Goal: Task Accomplishment & Management: Complete application form

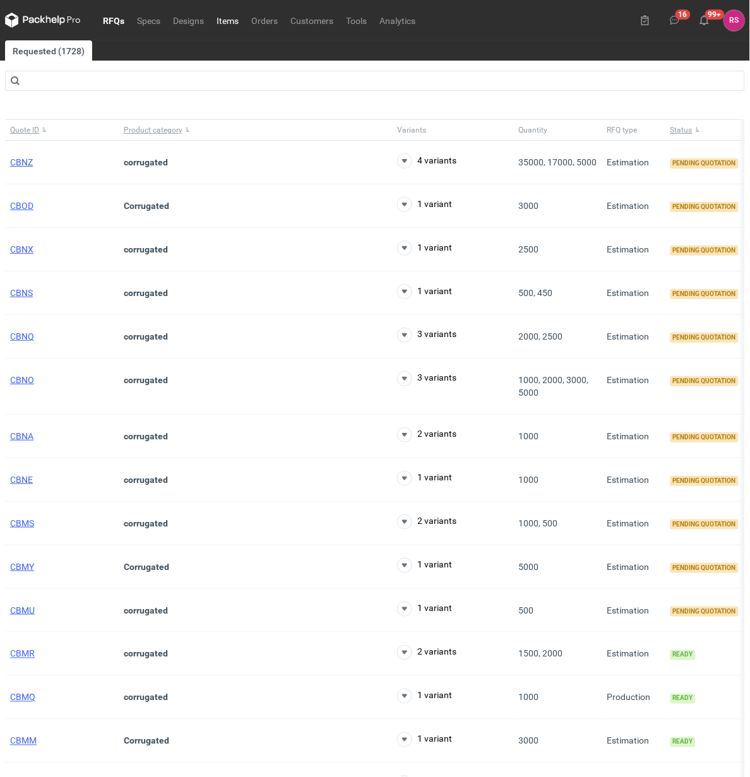
click at [227, 19] on link "Items" at bounding box center [227, 20] width 35 height 15
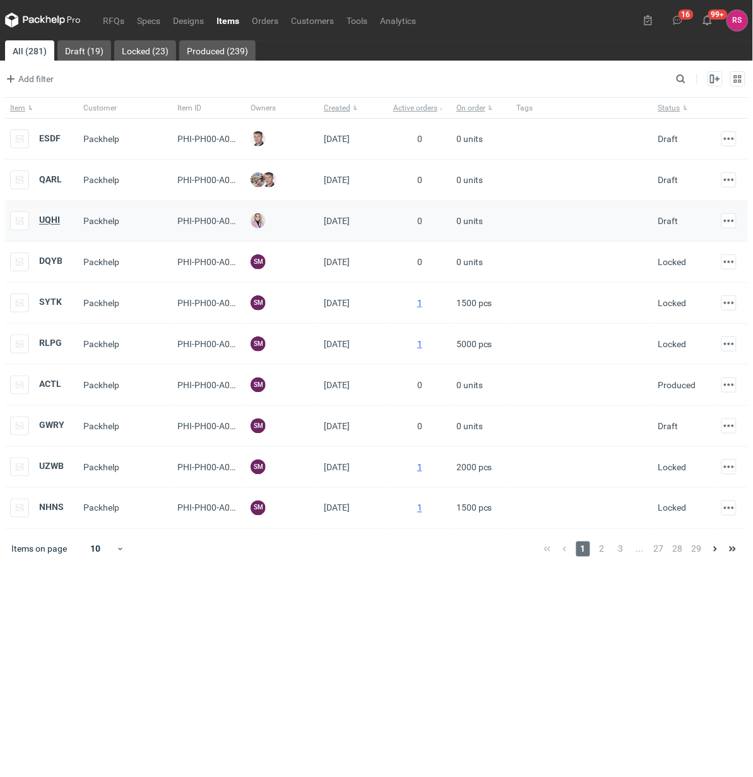
click at [51, 220] on strong "UQHI" at bounding box center [49, 220] width 21 height 10
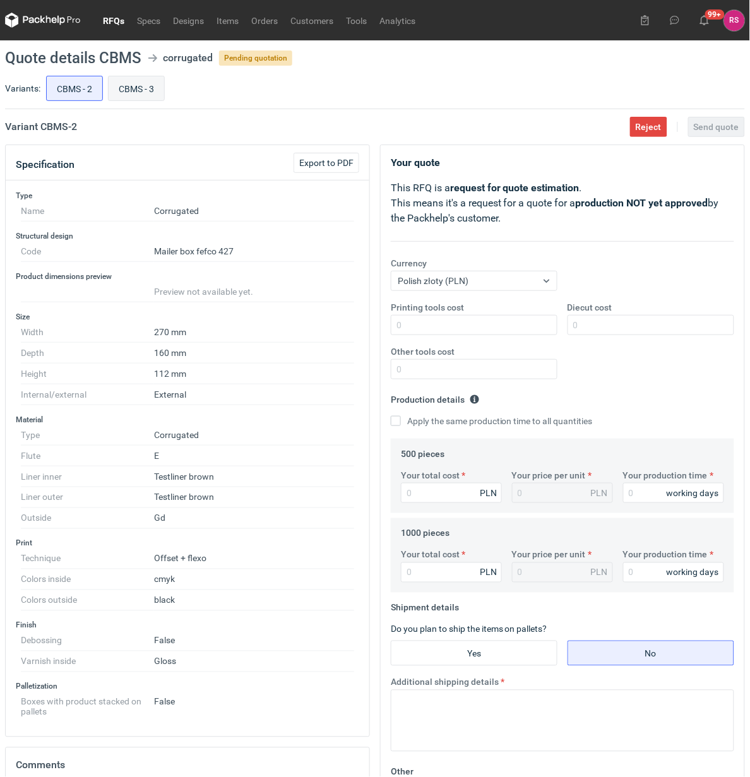
click at [140, 89] on input "CBMS - 3" at bounding box center [137, 88] width 56 height 24
radio input "true"
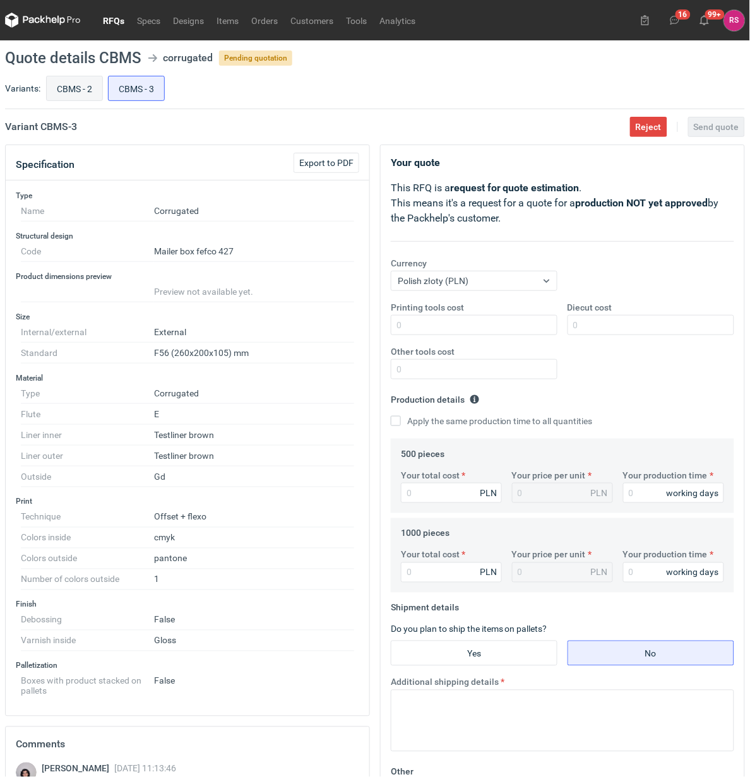
click at [73, 90] on input "CBMS - 2" at bounding box center [75, 88] width 56 height 24
radio input "true"
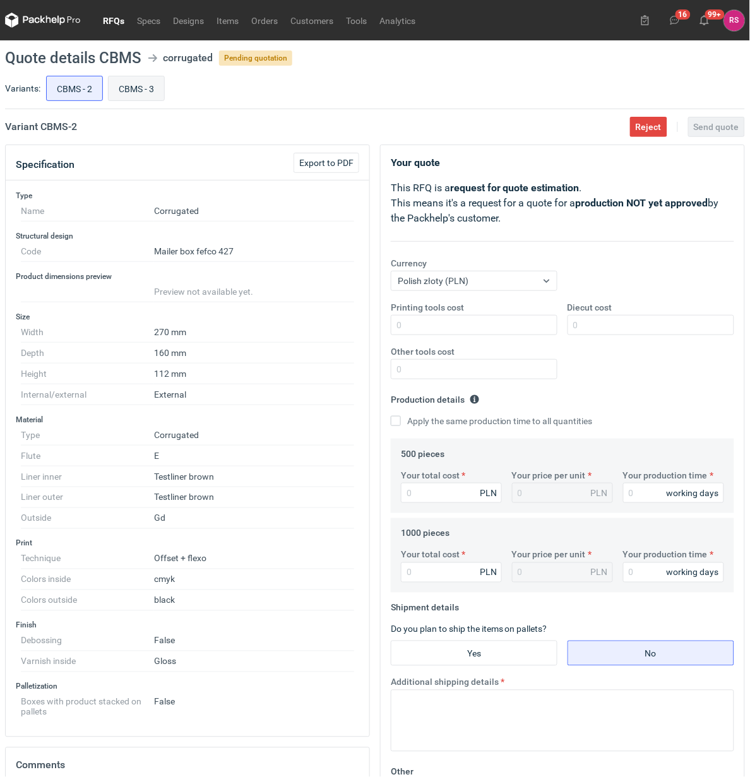
click at [138, 87] on input "CBMS - 3" at bounding box center [137, 88] width 56 height 24
radio input "true"
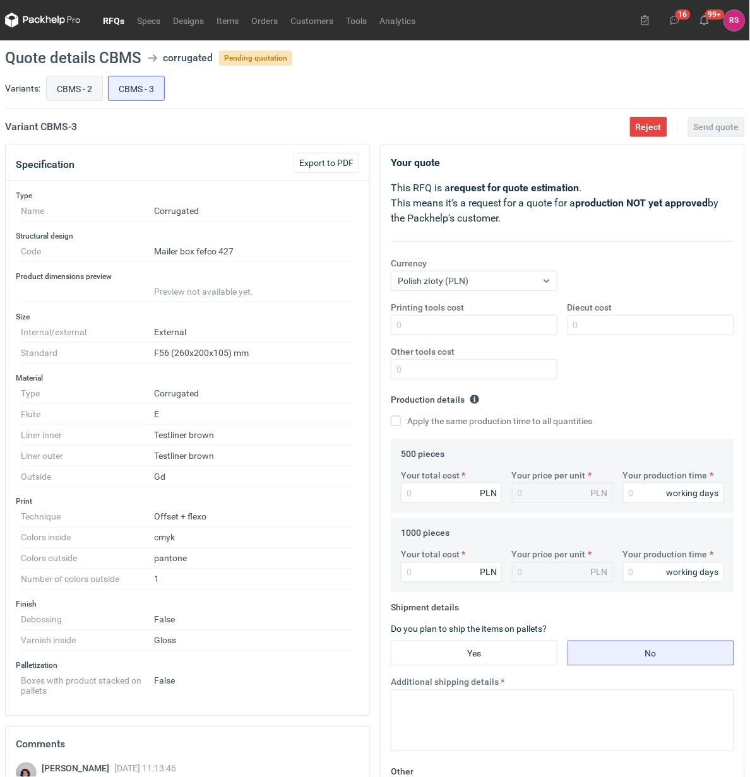
click at [83, 89] on input "CBMS - 2" at bounding box center [75, 88] width 56 height 24
radio input "true"
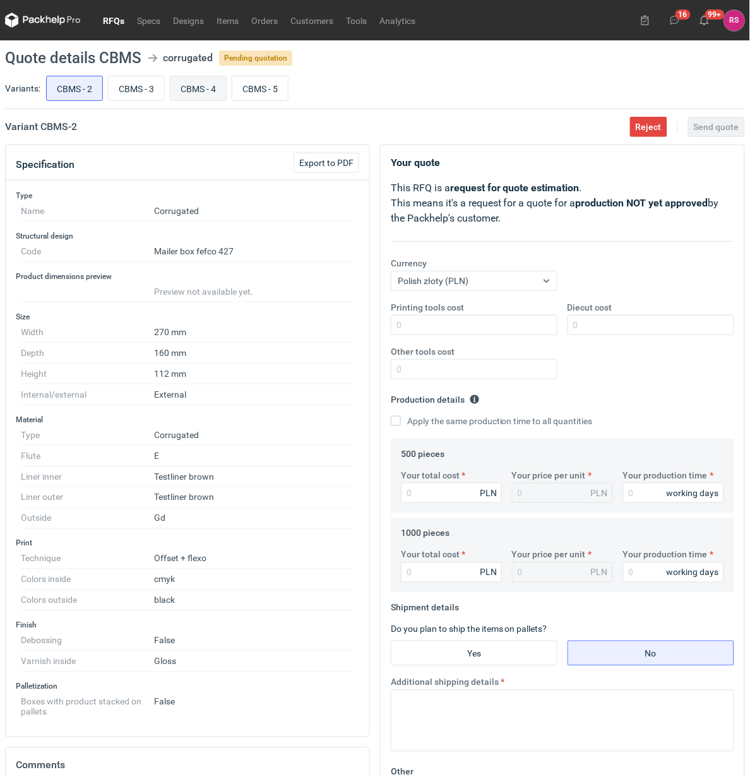
click at [207, 87] on input "CBMS - 4" at bounding box center [198, 88] width 56 height 24
radio input "true"
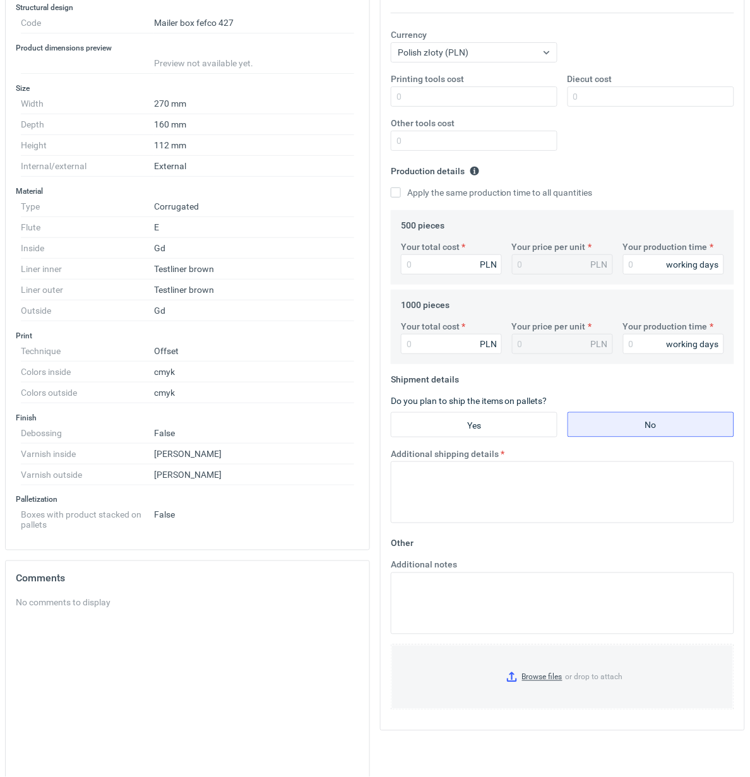
scroll to position [2, 0]
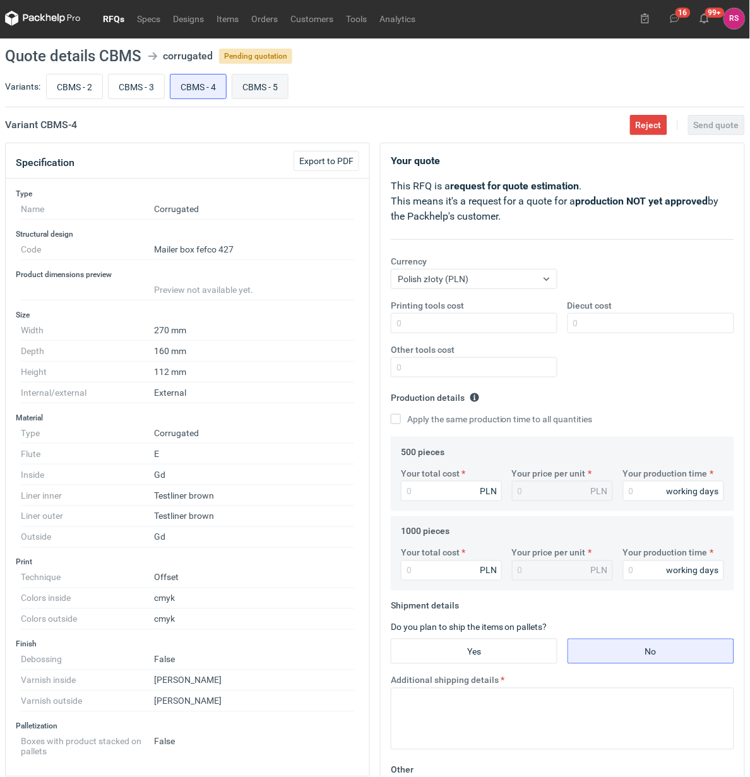
click at [267, 82] on input "CBMS - 5" at bounding box center [260, 86] width 56 height 24
radio input "true"
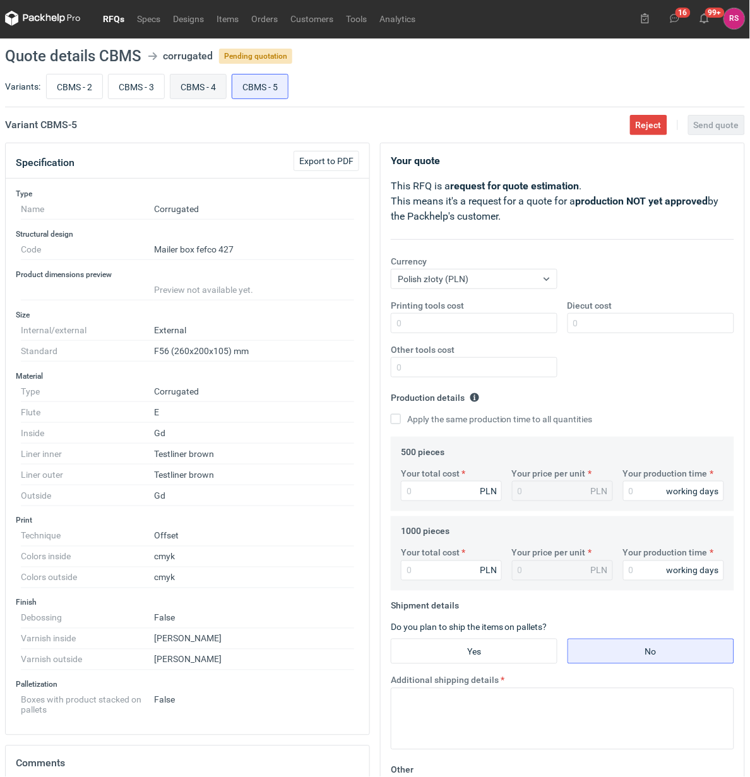
click at [203, 76] on input "CBMS - 4" at bounding box center [198, 86] width 56 height 24
radio input "true"
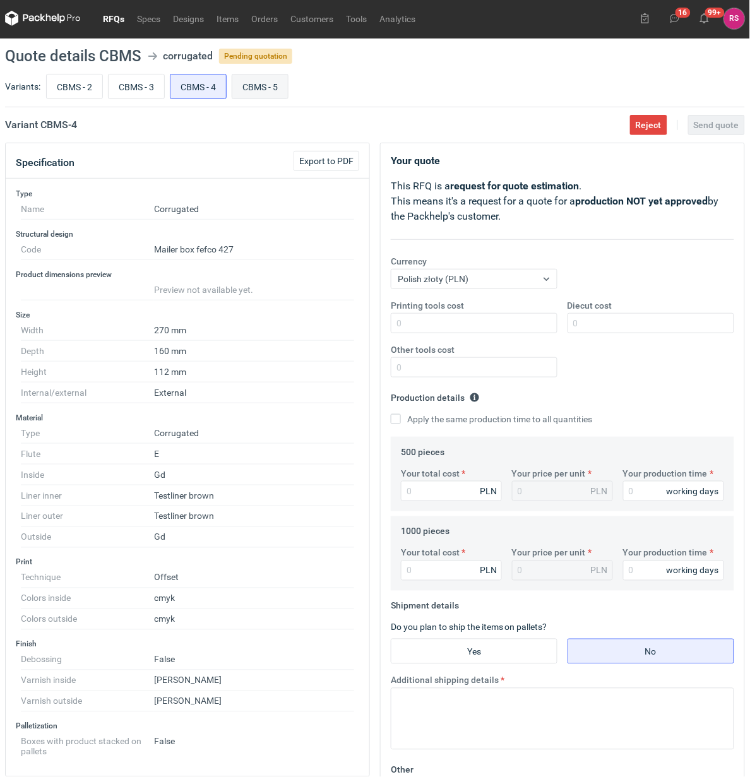
click at [288, 84] on input "CBMS - 5" at bounding box center [260, 86] width 56 height 24
radio input "true"
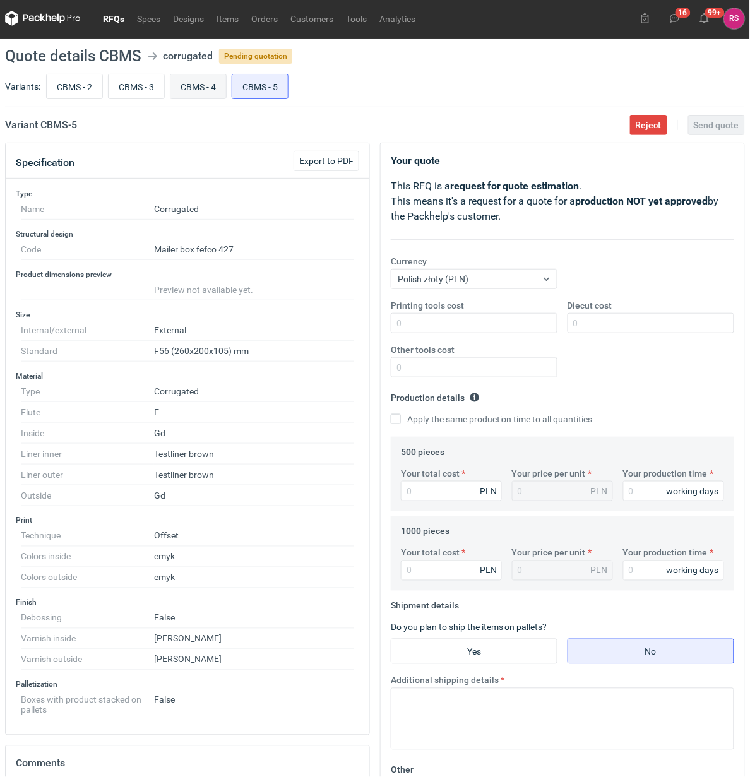
click at [204, 87] on input "CBMS - 4" at bounding box center [198, 86] width 56 height 24
radio input "true"
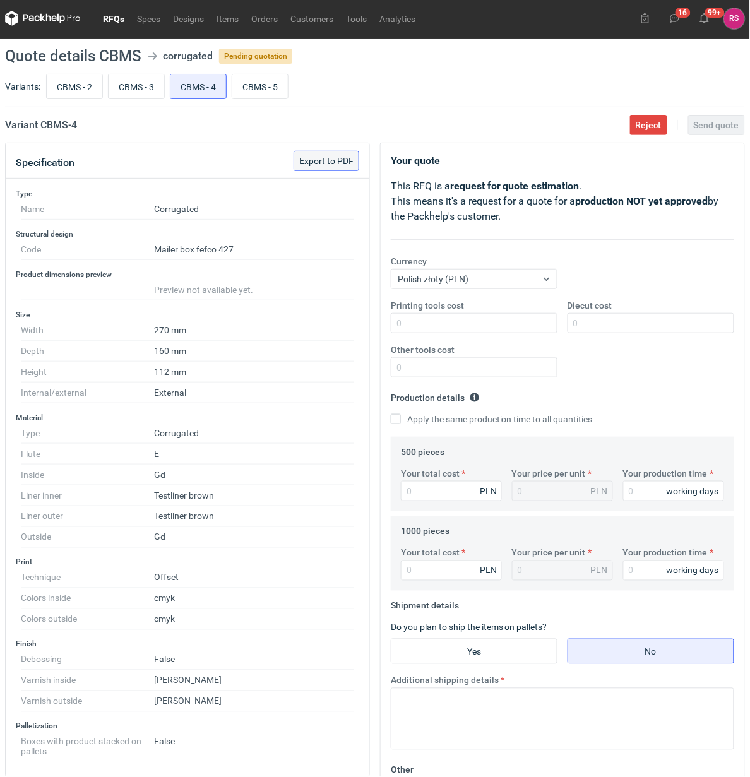
click at [328, 156] on span "Export to PDF" at bounding box center [326, 160] width 54 height 9
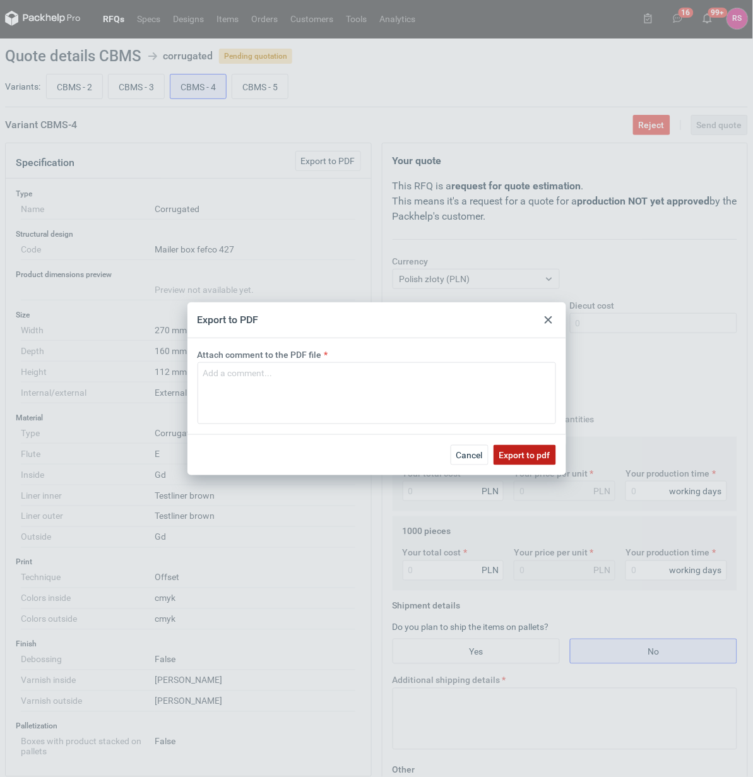
click at [528, 451] on span "Export to pdf" at bounding box center [524, 455] width 51 height 9
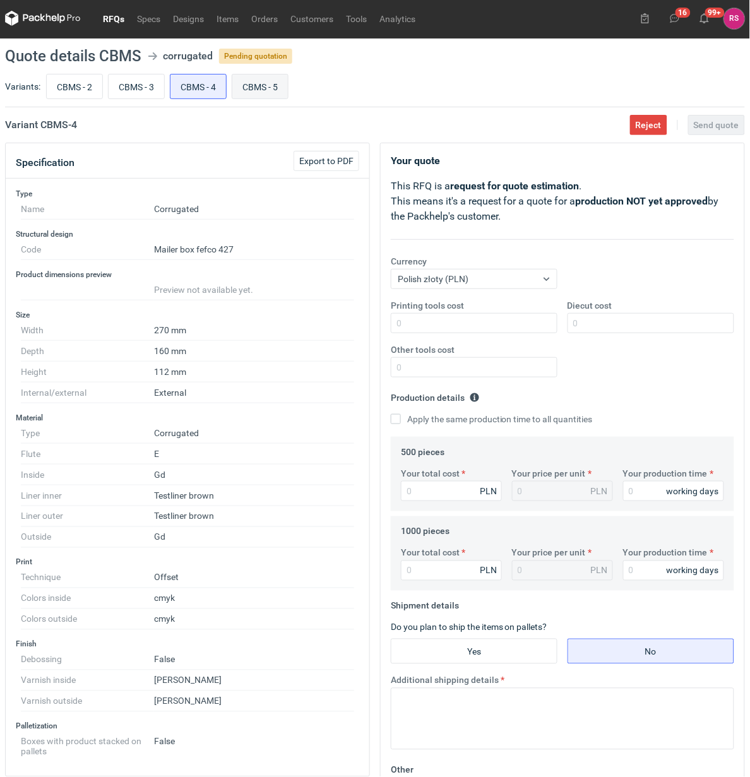
click at [264, 83] on input "CBMS - 5" at bounding box center [260, 86] width 56 height 24
radio input "true"
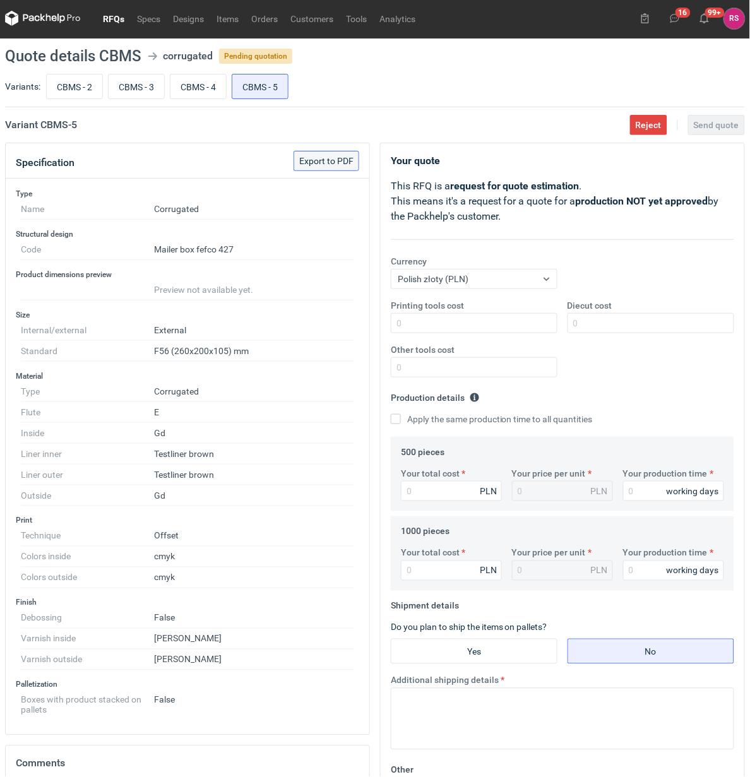
click at [333, 159] on span "Export to PDF" at bounding box center [326, 160] width 54 height 9
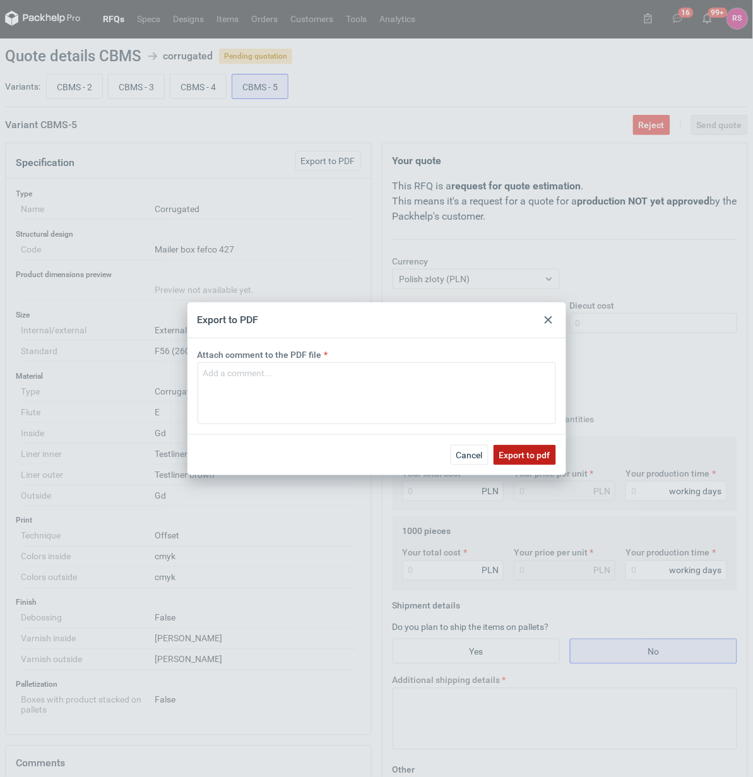
click at [522, 455] on span "Export to pdf" at bounding box center [524, 455] width 51 height 9
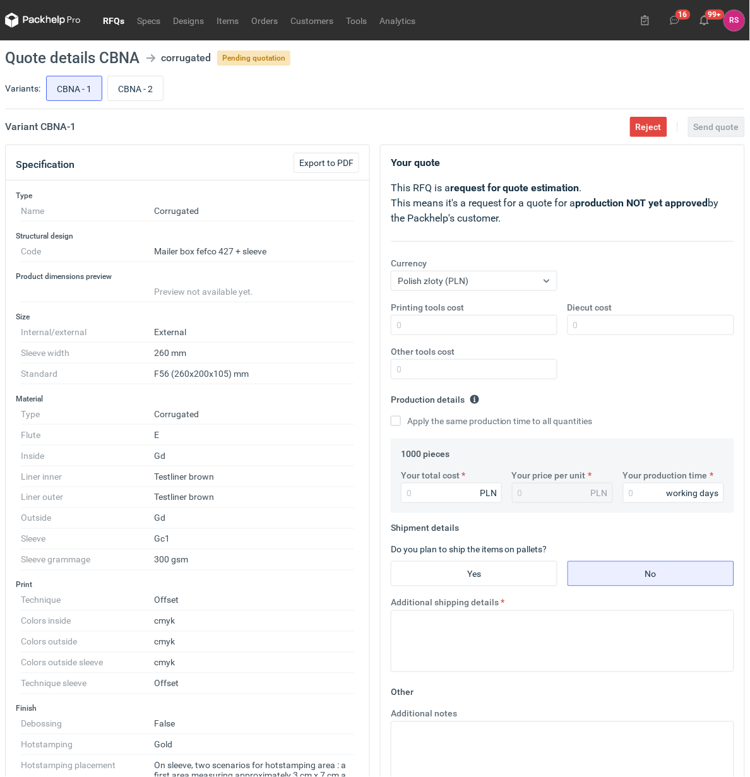
click at [110, 20] on link "RFQs" at bounding box center [114, 20] width 34 height 15
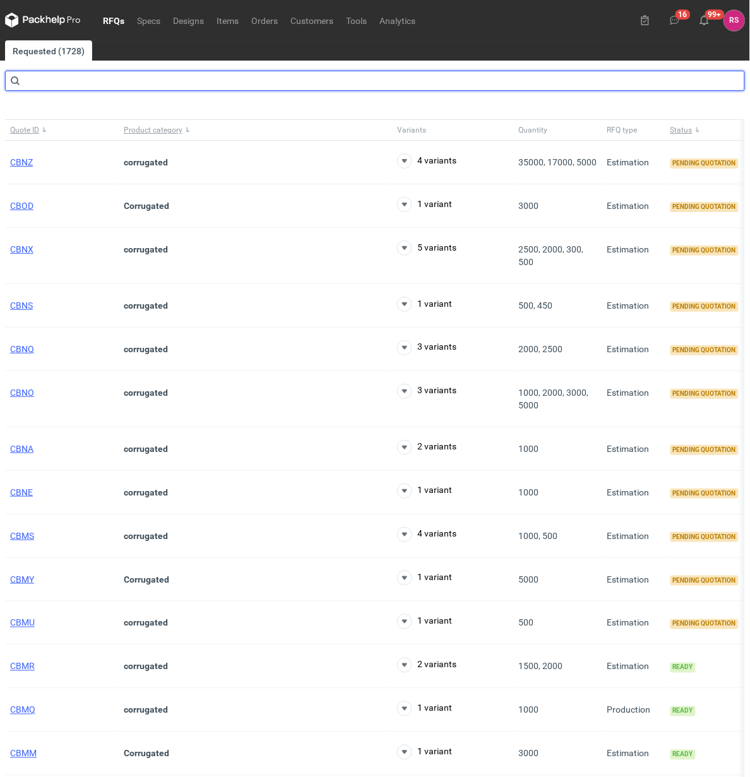
click at [74, 80] on input "text" at bounding box center [375, 81] width 740 height 20
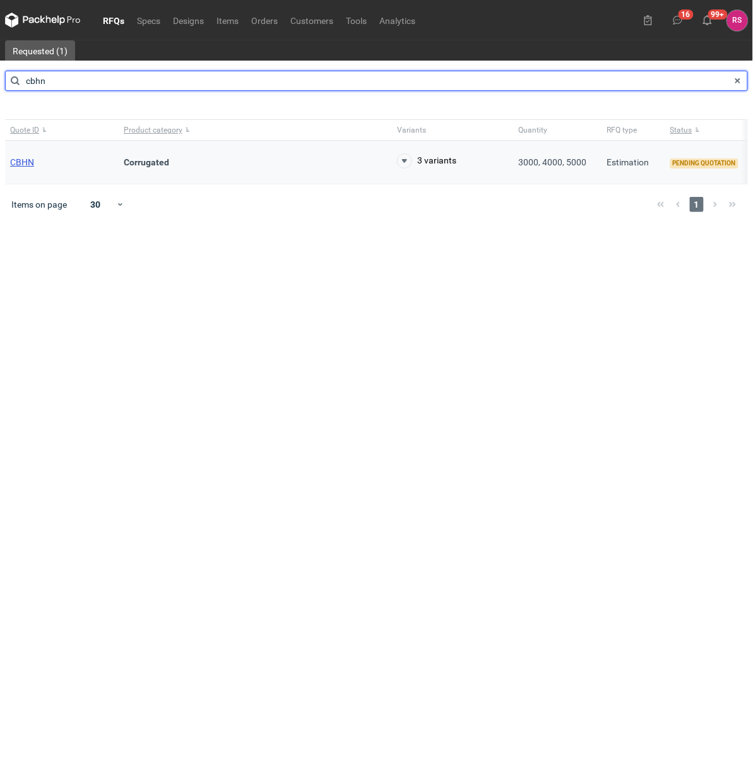
type input "cbhn"
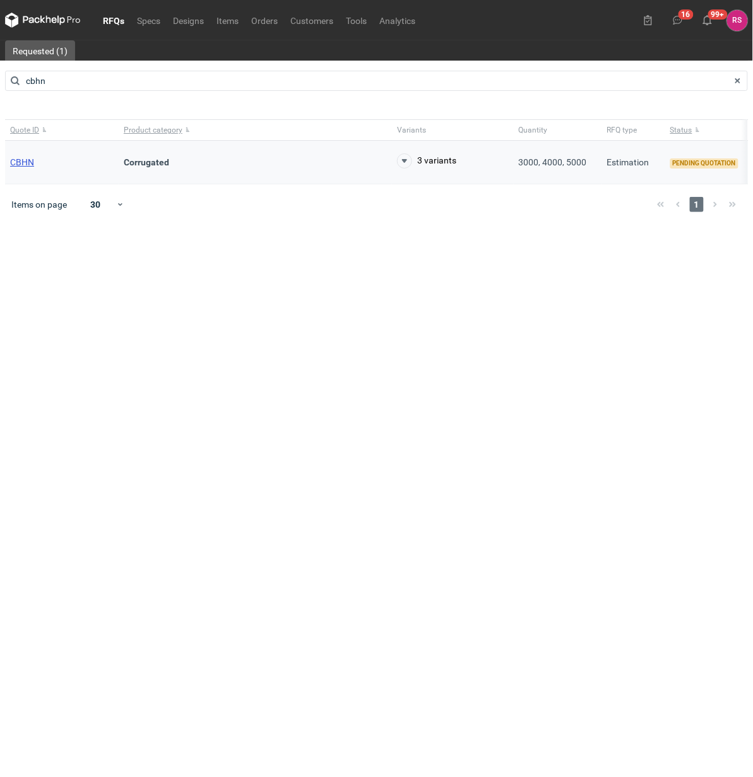
click at [20, 162] on span "CBHN" at bounding box center [22, 162] width 24 height 10
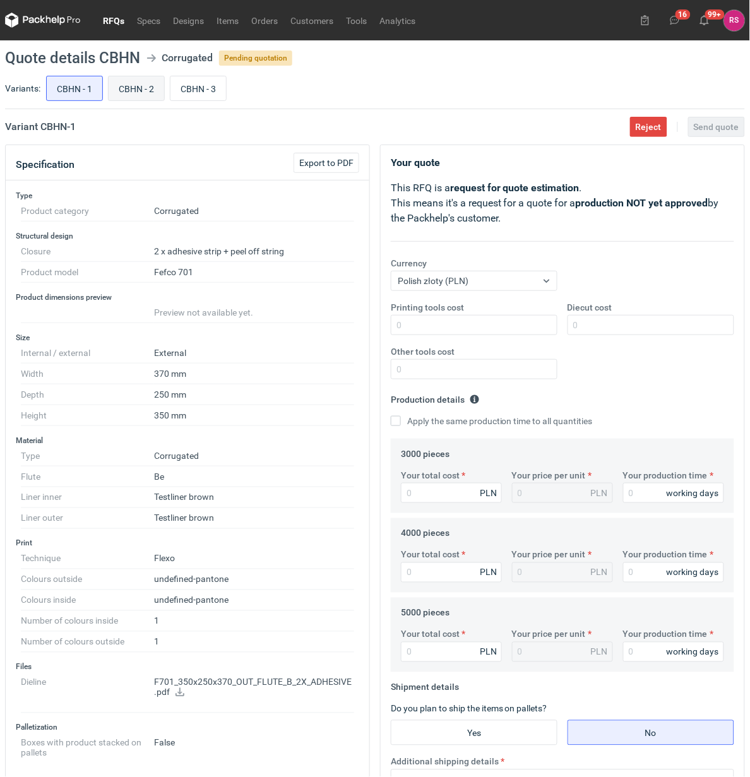
click at [134, 89] on input "CBHN - 2" at bounding box center [137, 88] width 56 height 24
radio input "true"
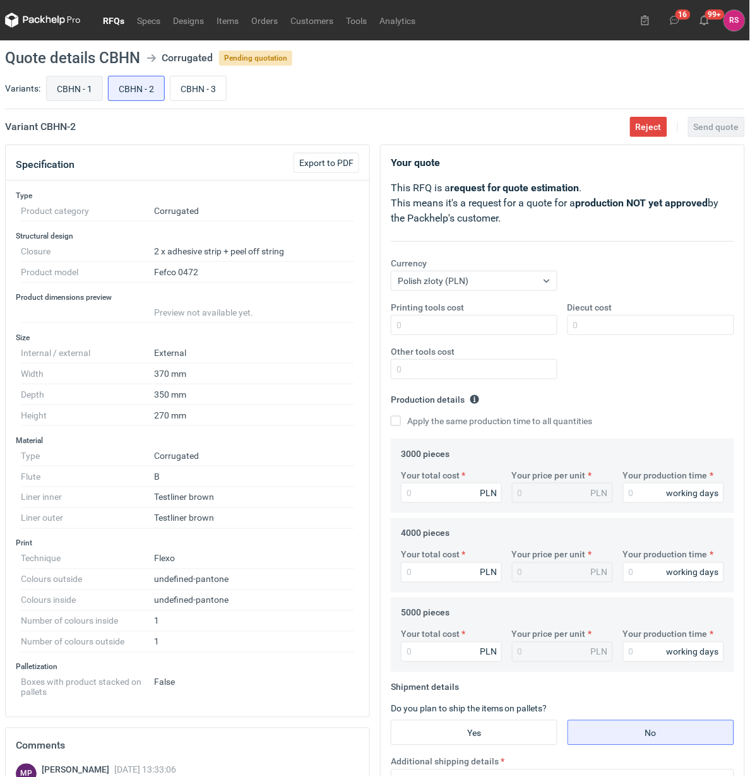
click at [76, 87] on input "CBHN - 1" at bounding box center [75, 88] width 56 height 24
radio input "true"
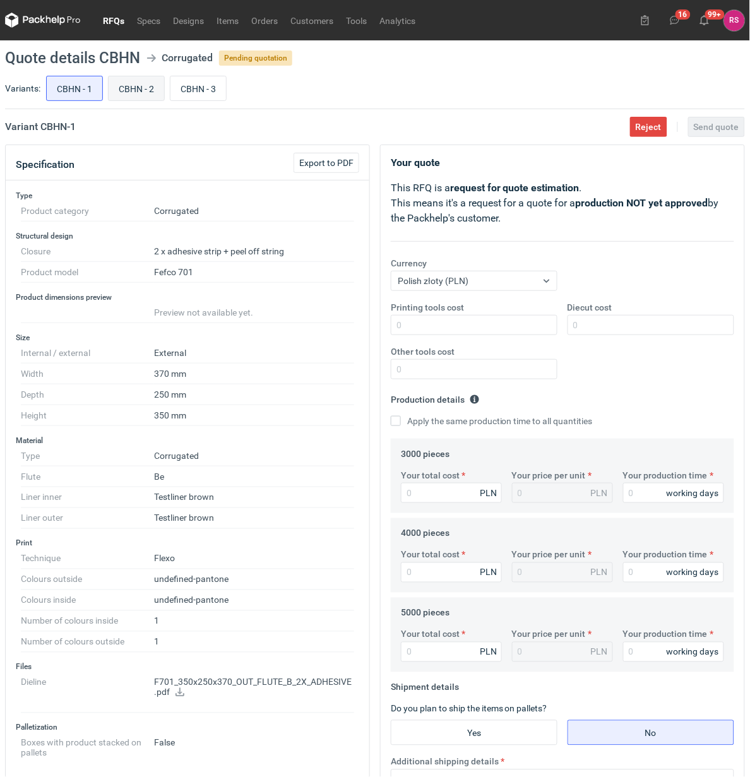
scroll to position [317, 0]
click at [126, 90] on input "CBHN - 2" at bounding box center [137, 88] width 56 height 24
radio input "true"
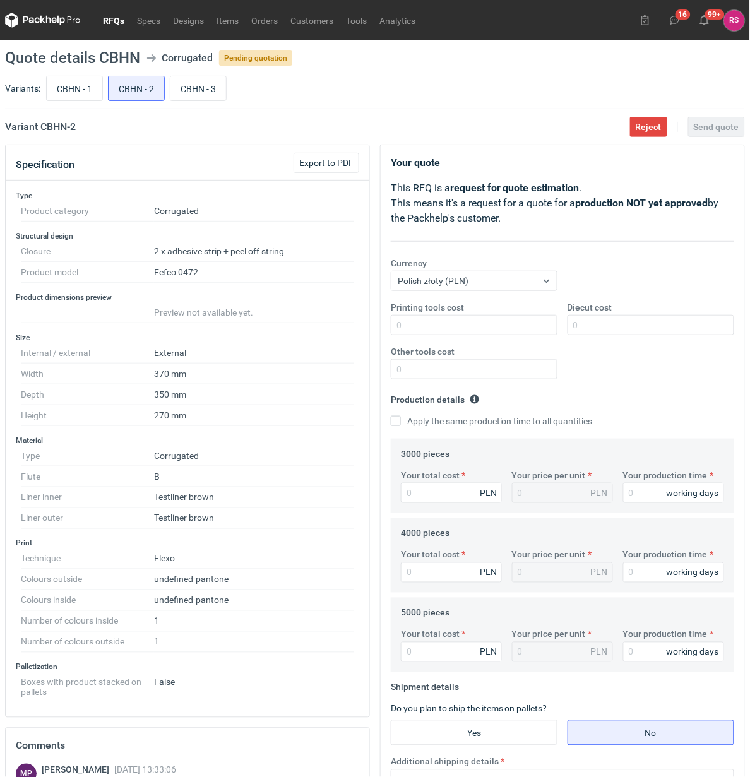
click at [41, 90] on div "Variants: CBHN - 1 CBHN - 2 CBHN - 3" at bounding box center [375, 91] width 740 height 36
click at [74, 87] on input "CBHN - 1" at bounding box center [75, 88] width 56 height 24
radio input "true"
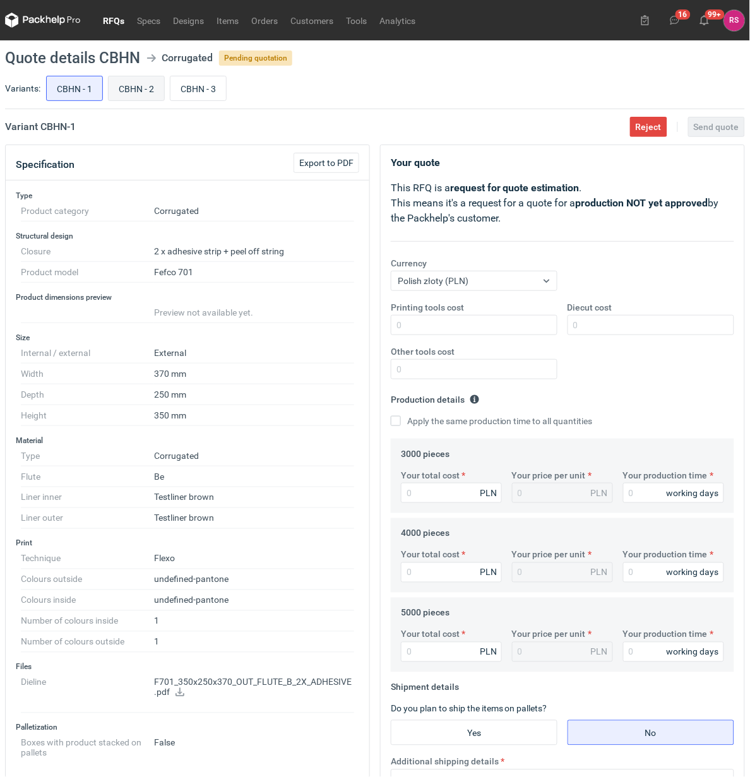
scroll to position [317, 0]
click at [129, 88] on input "CBHN - 2" at bounding box center [137, 88] width 56 height 24
radio input "true"
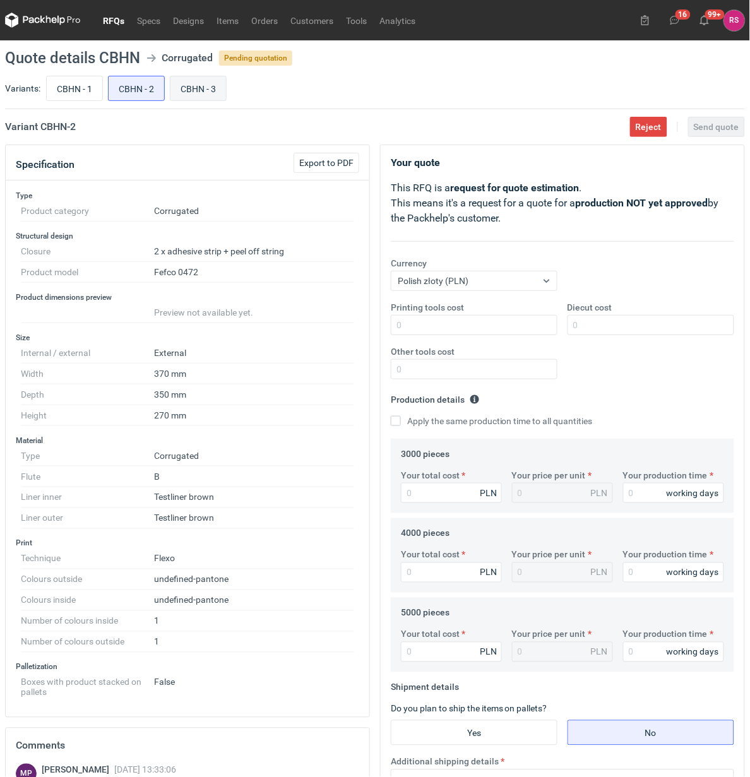
click at [197, 92] on input "CBHN - 3" at bounding box center [198, 88] width 56 height 24
radio input "true"
click at [131, 91] on input "CBHN - 2" at bounding box center [137, 88] width 56 height 24
radio input "true"
click at [177, 91] on input "CBHN - 3" at bounding box center [198, 88] width 56 height 24
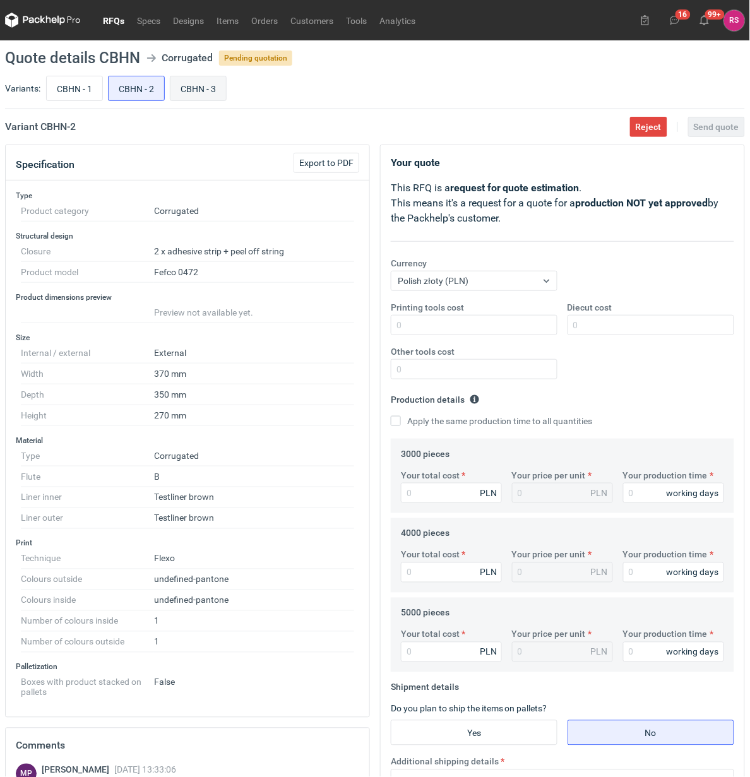
radio input "true"
click at [136, 87] on input "CBHN - 2" at bounding box center [137, 88] width 56 height 24
radio input "true"
click at [332, 163] on span "Export to PDF" at bounding box center [326, 162] width 54 height 9
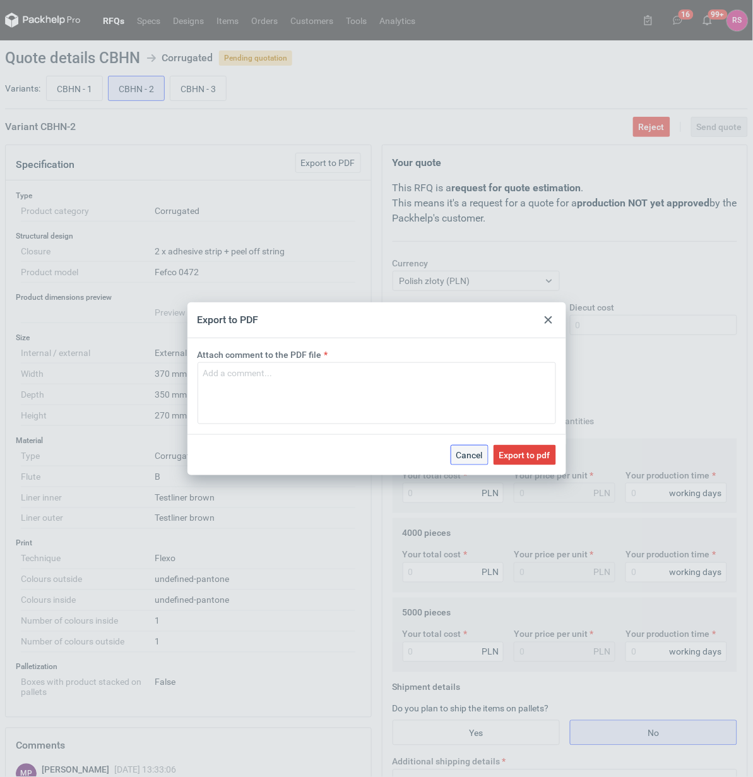
click at [461, 459] on span "Cancel" at bounding box center [469, 455] width 27 height 9
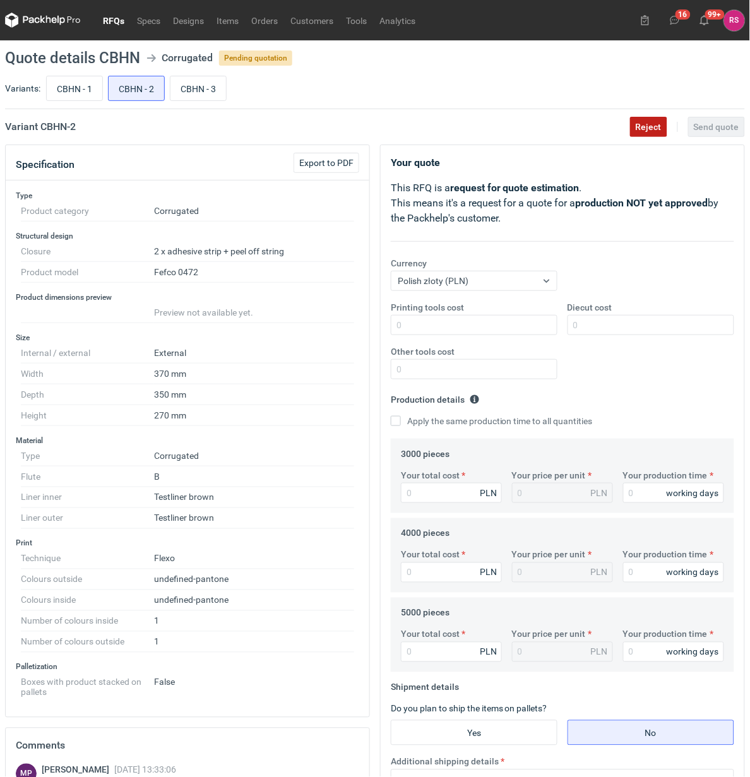
click at [644, 123] on span "Reject" at bounding box center [648, 126] width 26 height 9
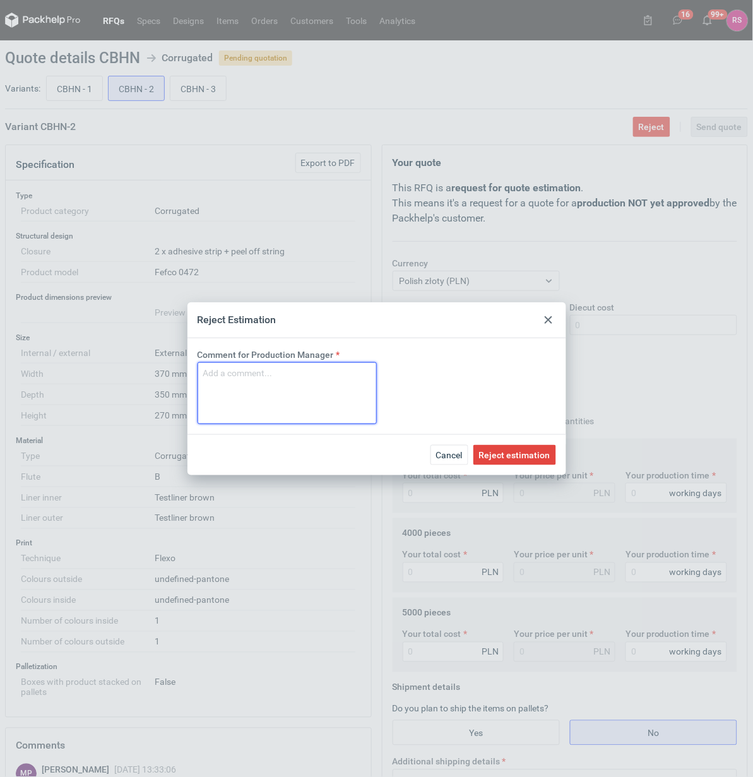
click at [309, 385] on textarea "Comment for Production Manager" at bounding box center [286, 393] width 179 height 62
drag, startPoint x: 292, startPoint y: 382, endPoint x: 105, endPoint y: 365, distance: 187.6
click at [105, 366] on div "Reject Estimation Comment for Production Manager Za duże Cancel Reject estimati…" at bounding box center [376, 388] width 753 height 777
type textarea "Za duże"
click at [524, 451] on span "Reject estimation" at bounding box center [514, 455] width 71 height 9
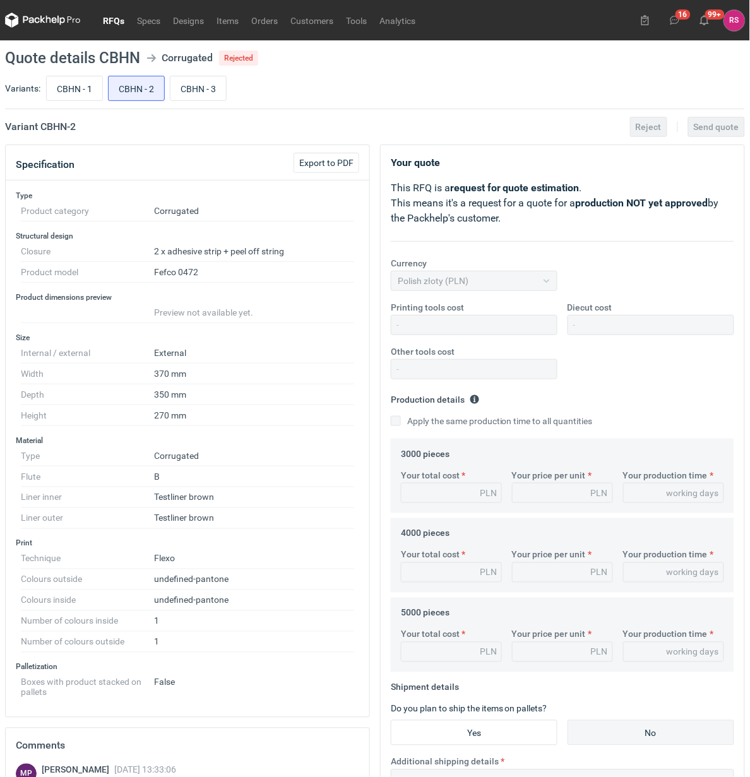
click at [206, 88] on input "CBHN - 3" at bounding box center [198, 88] width 56 height 24
radio input "true"
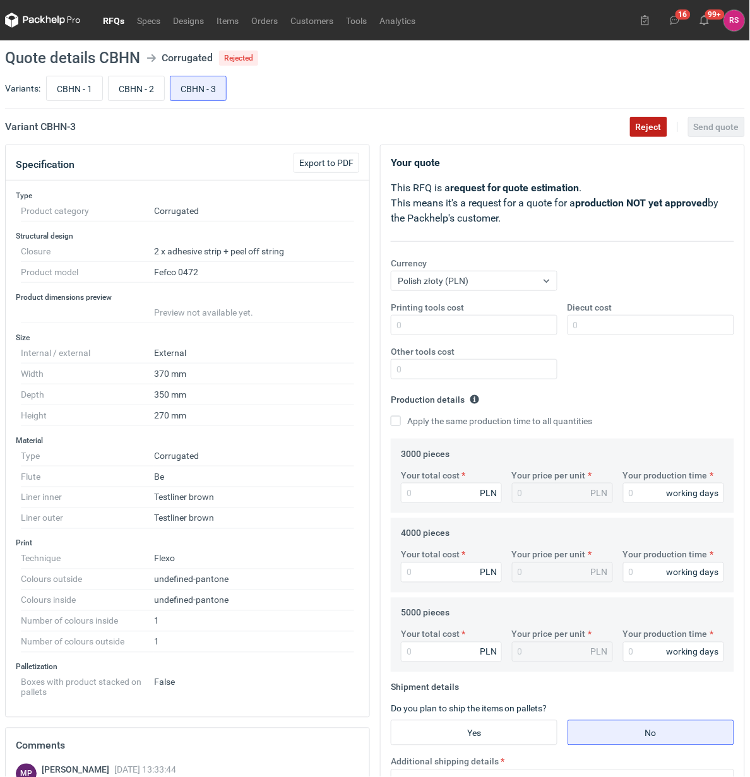
click at [651, 127] on span "Reject" at bounding box center [648, 126] width 26 height 9
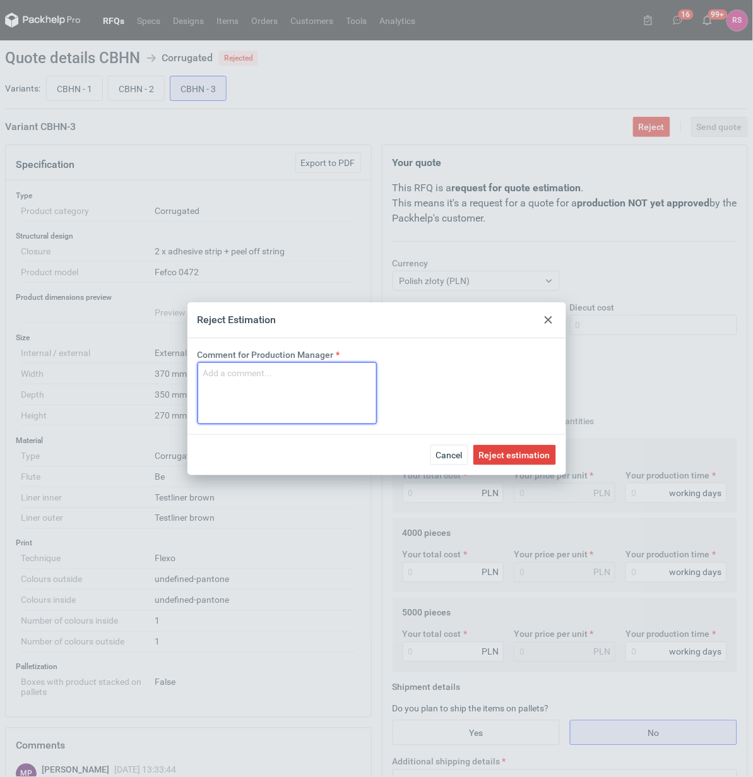
click at [284, 382] on textarea "Comment for Production Manager" at bounding box center [286, 393] width 179 height 62
paste textarea "Za duże"
type textarea "Za duże"
click at [512, 455] on span "Reject estimation" at bounding box center [514, 455] width 71 height 9
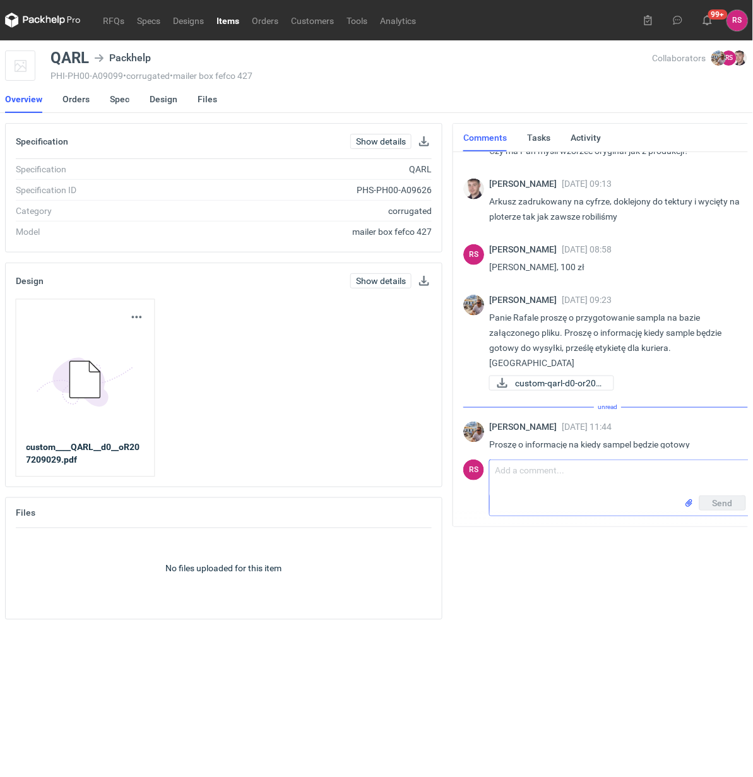
scroll to position [188, 0]
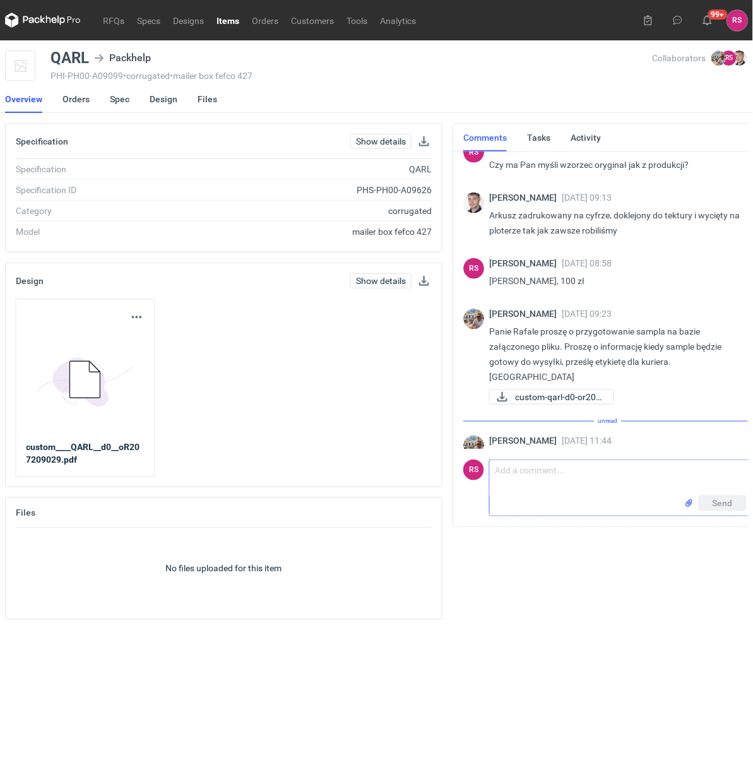
click at [591, 476] on textarea "Comment message" at bounding box center [620, 477] width 261 height 35
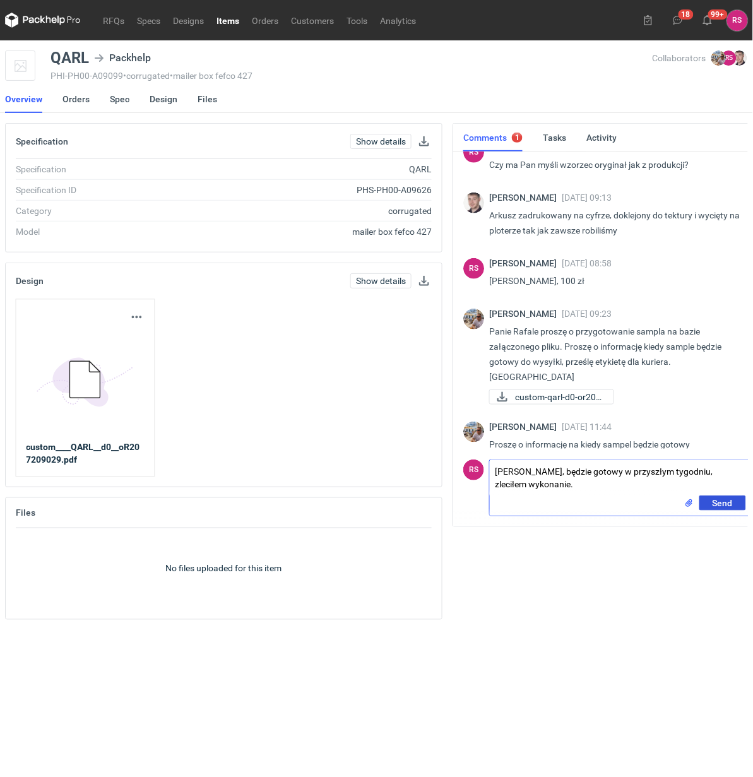
type textarea "Panie Michale, będzie gotowy w przyszłym tygodniu, zleciłem wykonanie."
click at [721, 500] on span "Send" at bounding box center [722, 502] width 20 height 9
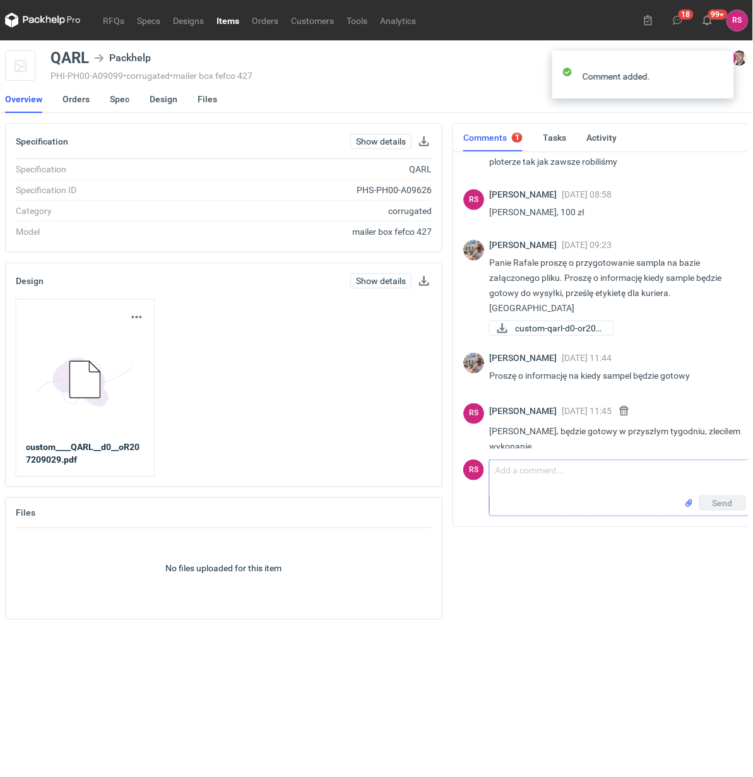
scroll to position [259, 0]
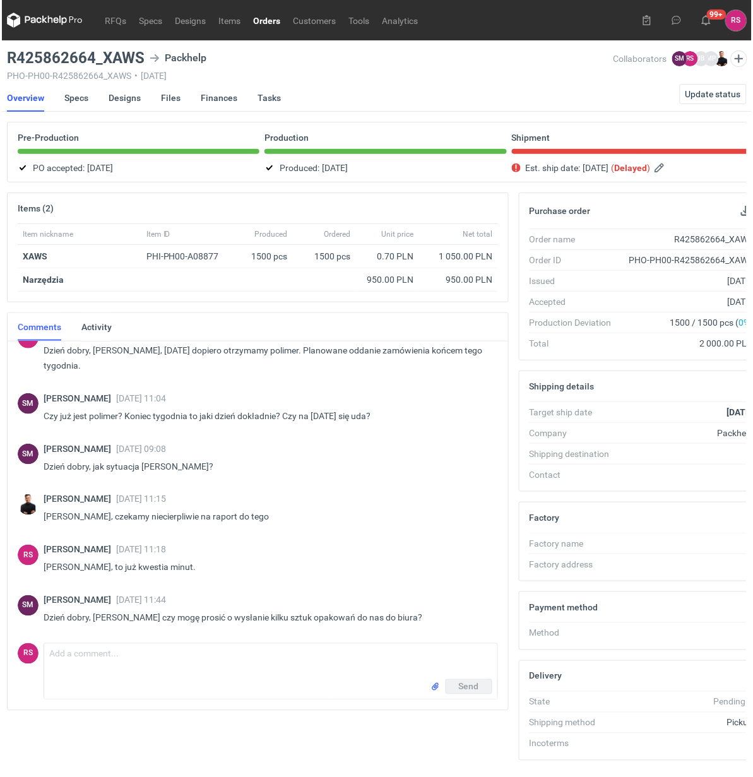
scroll to position [257, 0]
click at [125, 97] on link "Designs" at bounding box center [123, 98] width 32 height 28
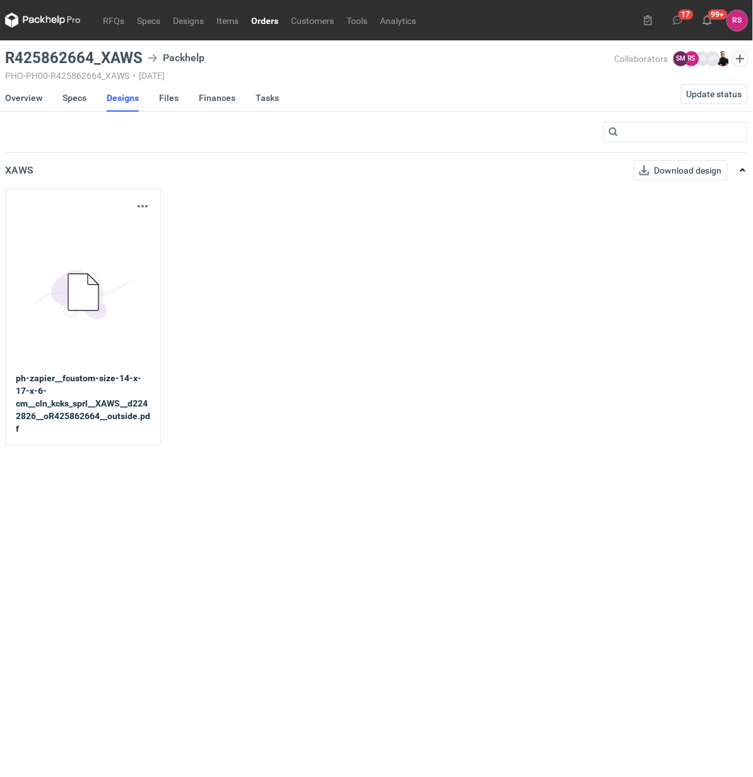
click at [80, 300] on icon at bounding box center [83, 292] width 30 height 37
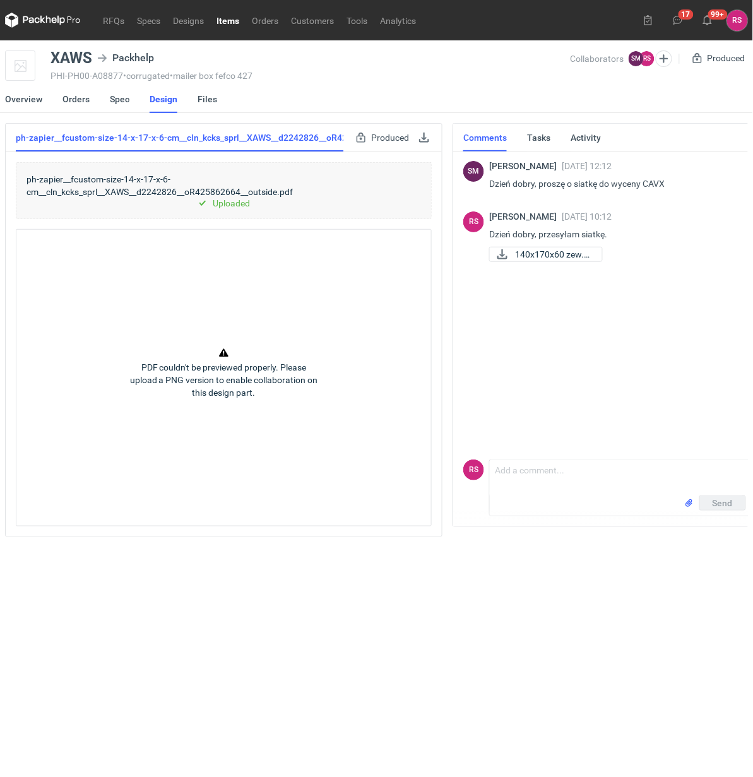
scroll to position [0, 3]
click at [421, 143] on link at bounding box center [420, 137] width 15 height 15
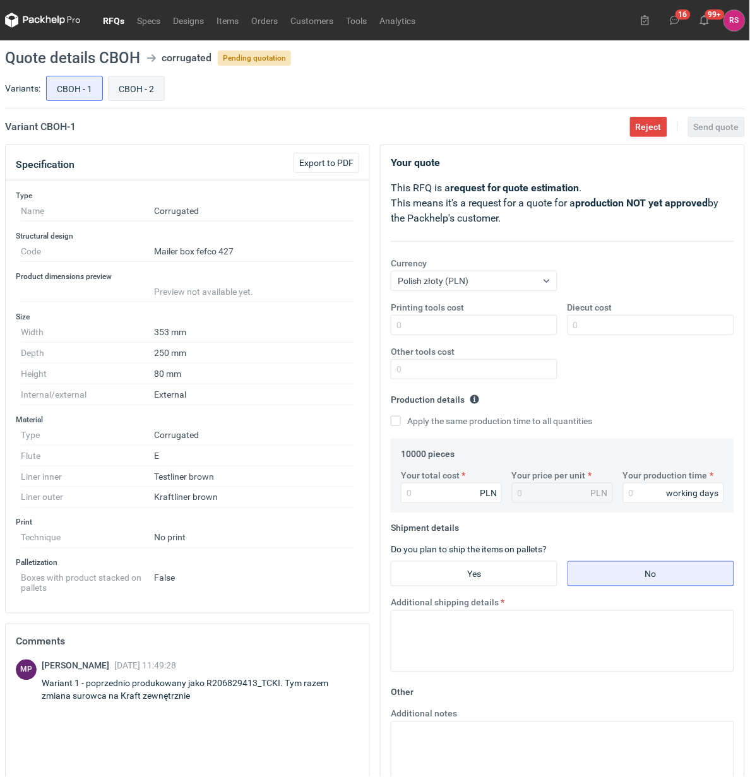
click at [137, 89] on input "CBOH - 2" at bounding box center [137, 88] width 56 height 24
radio input "true"
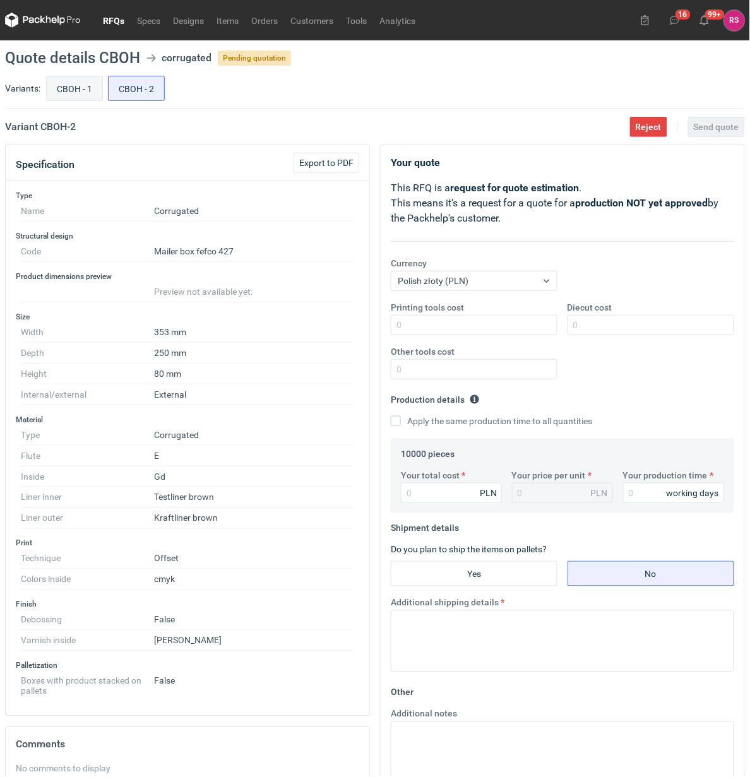
click at [48, 92] on input "CBOH - 1" at bounding box center [75, 88] width 56 height 24
radio input "true"
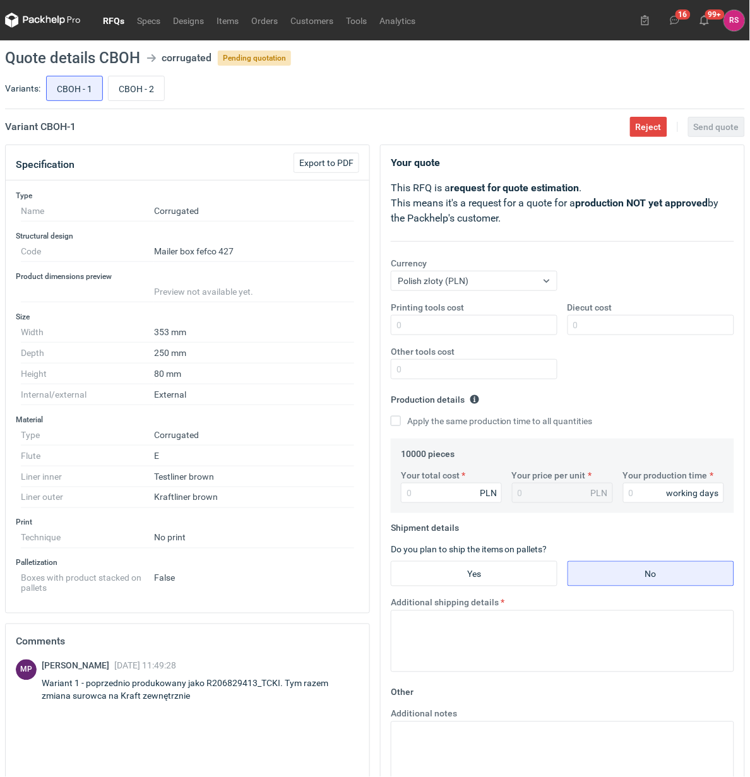
click at [272, 717] on div "MP [PERSON_NAME] [DATE] 11:49:28 Wariant 1 - poprzednio produkowany jako R20682…" at bounding box center [187, 750] width 343 height 183
click at [146, 86] on input "CBOH - 2" at bounding box center [137, 88] width 56 height 24
radio input "true"
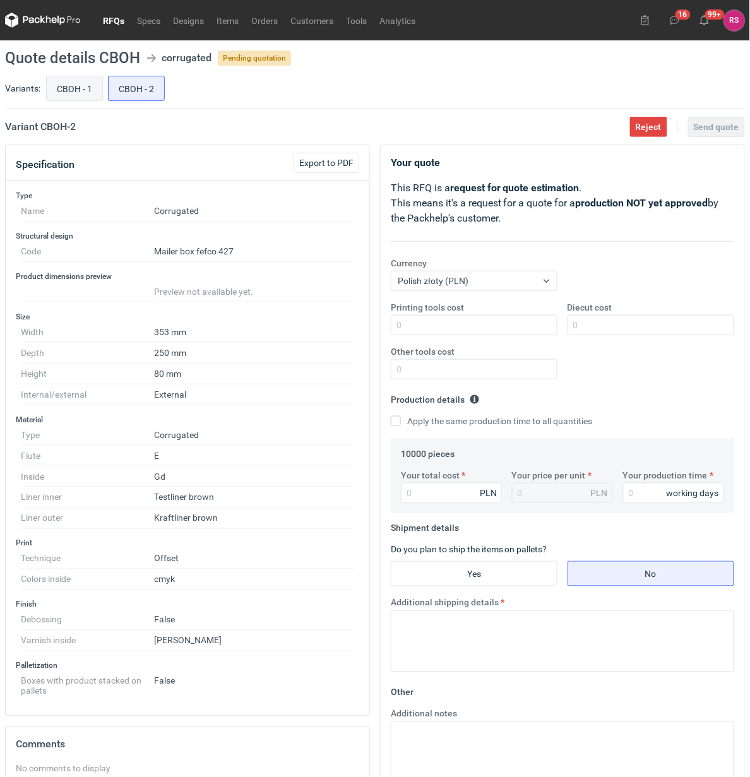
click at [74, 87] on input "CBOH - 1" at bounding box center [75, 88] width 56 height 24
radio input "true"
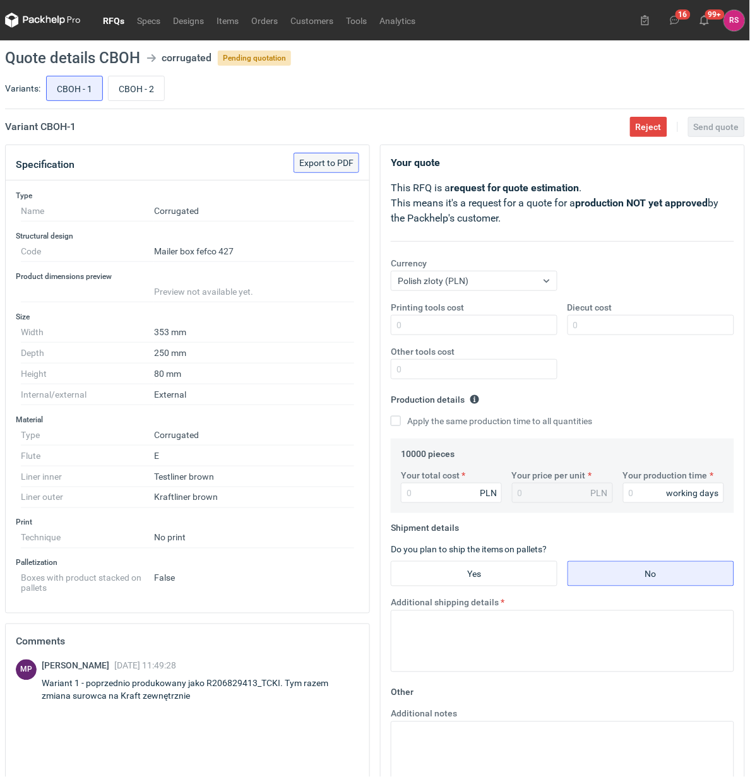
click at [334, 164] on span "Export to PDF" at bounding box center [326, 162] width 54 height 9
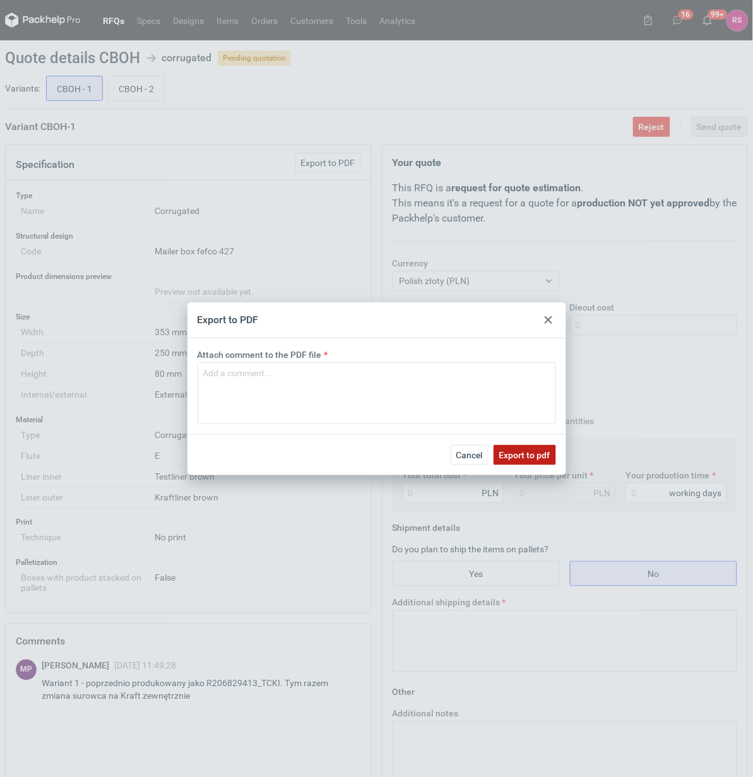
click at [528, 455] on span "Export to pdf" at bounding box center [524, 455] width 51 height 9
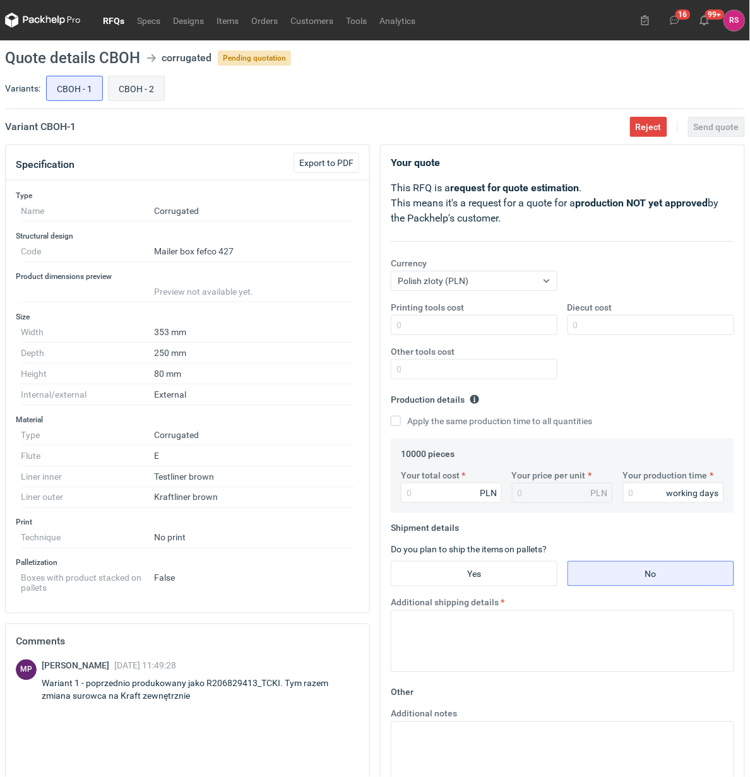
click at [139, 87] on input "CBOH - 2" at bounding box center [137, 88] width 56 height 24
radio input "true"
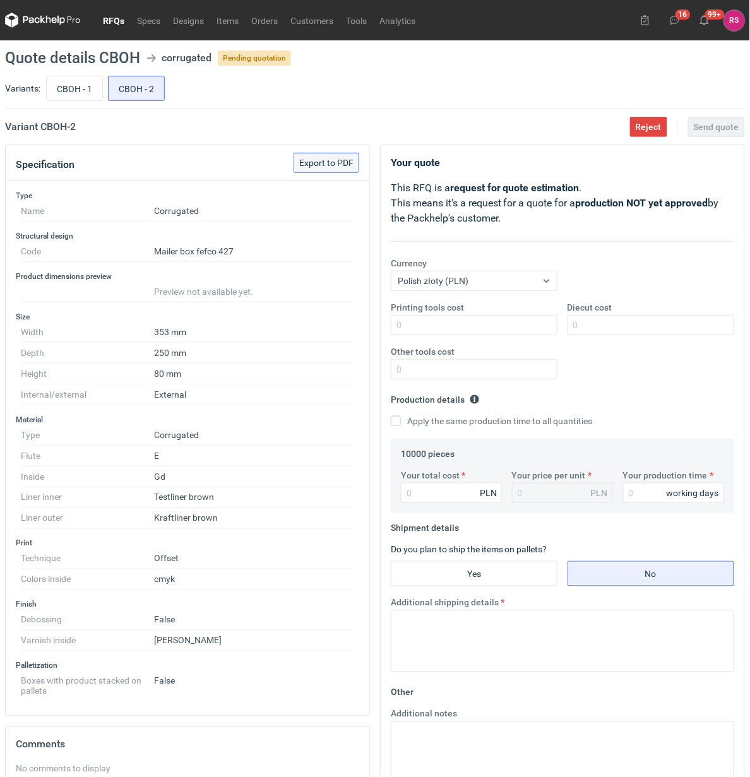
click at [323, 160] on span "Export to PDF" at bounding box center [326, 162] width 54 height 9
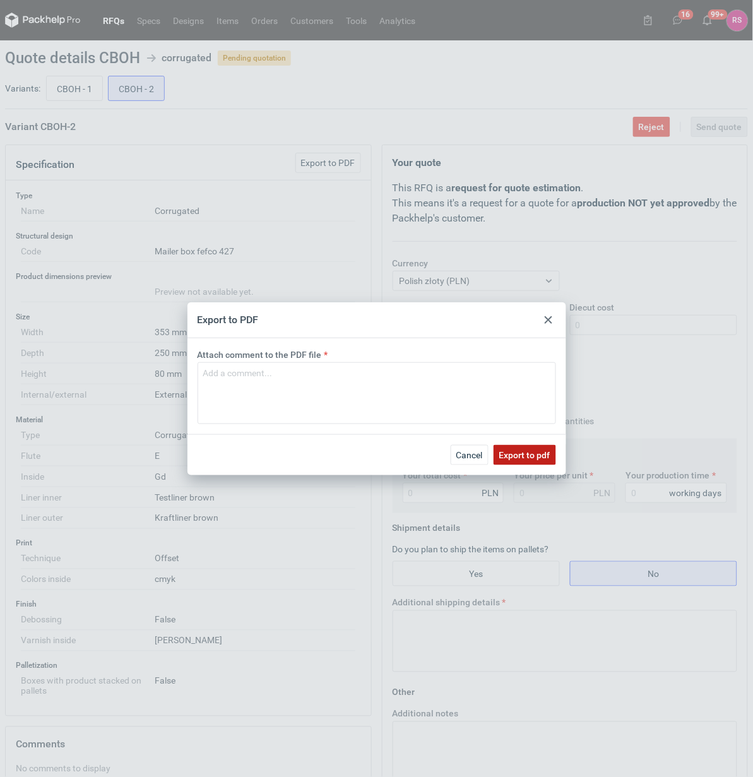
click at [521, 456] on span "Export to pdf" at bounding box center [524, 455] width 51 height 9
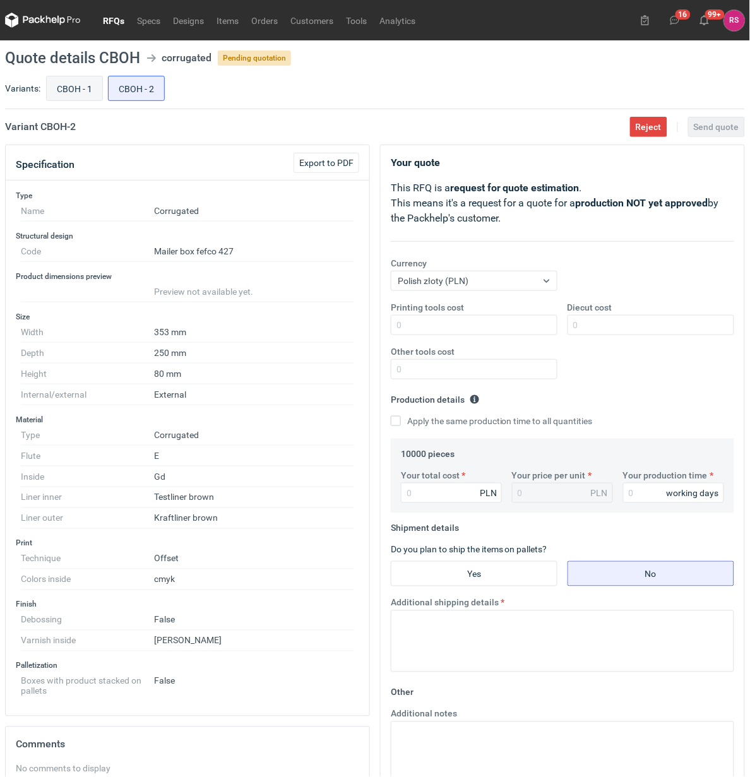
click at [76, 86] on input "CBOH - 1" at bounding box center [75, 88] width 56 height 24
radio input "true"
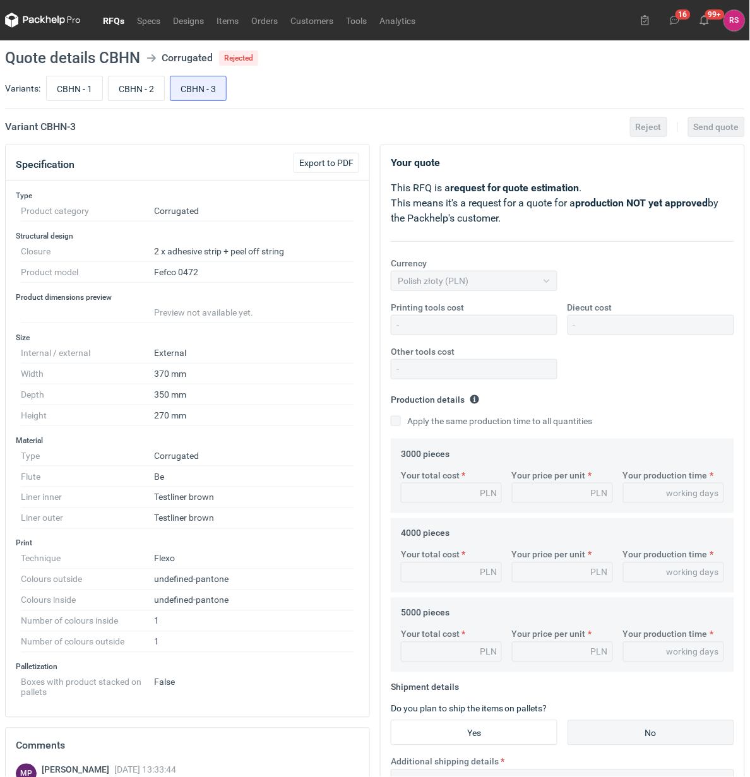
click at [109, 20] on link "RFQs" at bounding box center [114, 20] width 34 height 15
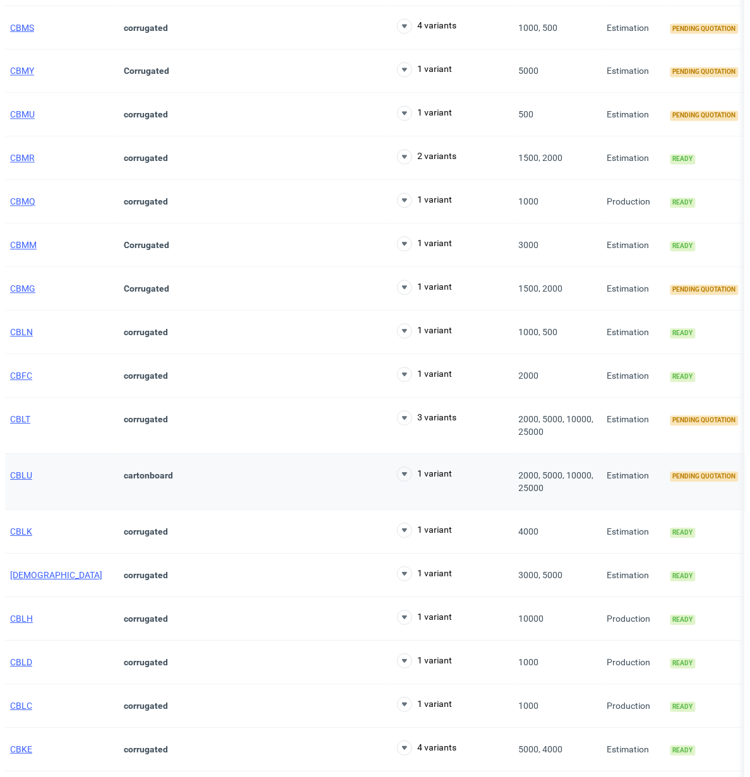
scroll to position [768, 0]
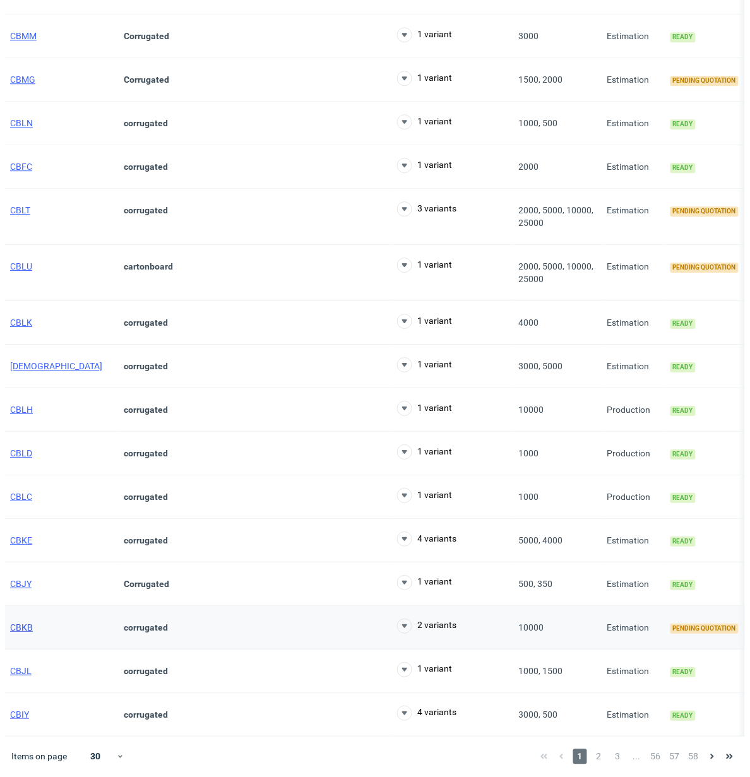
click at [24, 625] on span "CBKB" at bounding box center [21, 627] width 23 height 10
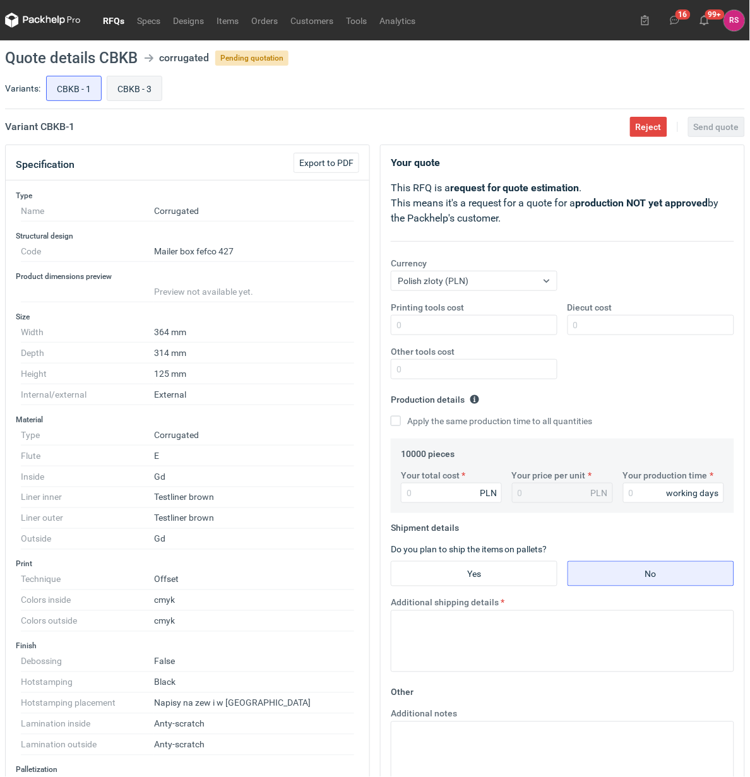
click at [142, 86] on input "CBKB - 3" at bounding box center [134, 88] width 54 height 24
radio input "true"
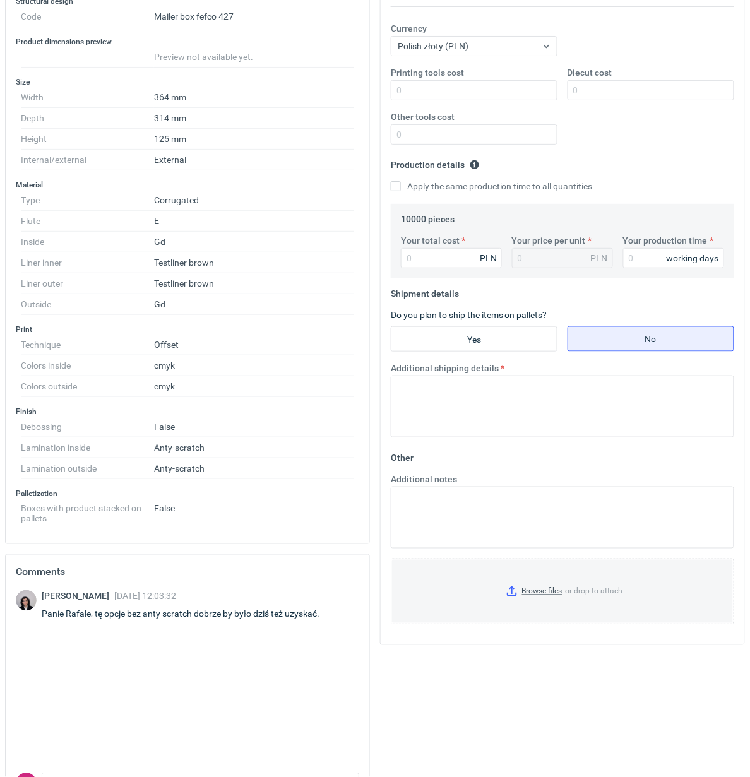
scroll to position [237, 0]
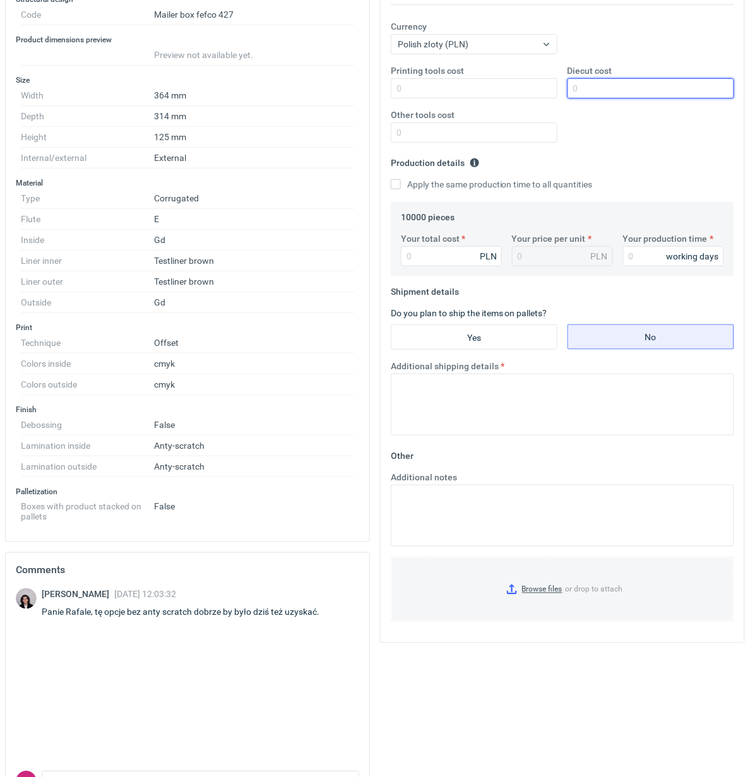
click at [620, 85] on input "Diecut cost" at bounding box center [650, 88] width 167 height 20
click at [391, 179] on input "Apply the same production time to all quantities" at bounding box center [396, 184] width 10 height 10
checkbox input "true"
type input "1"
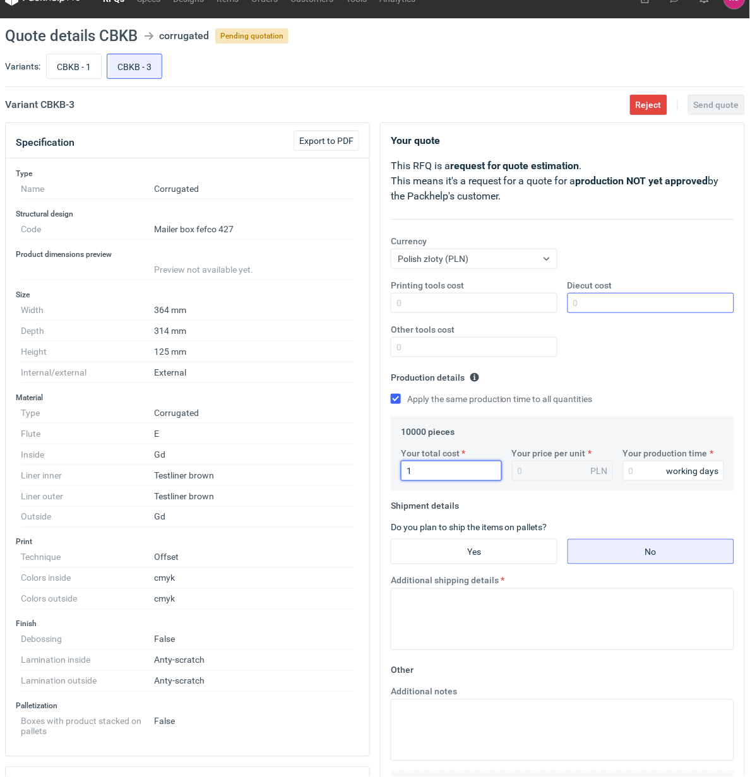
scroll to position [0, 0]
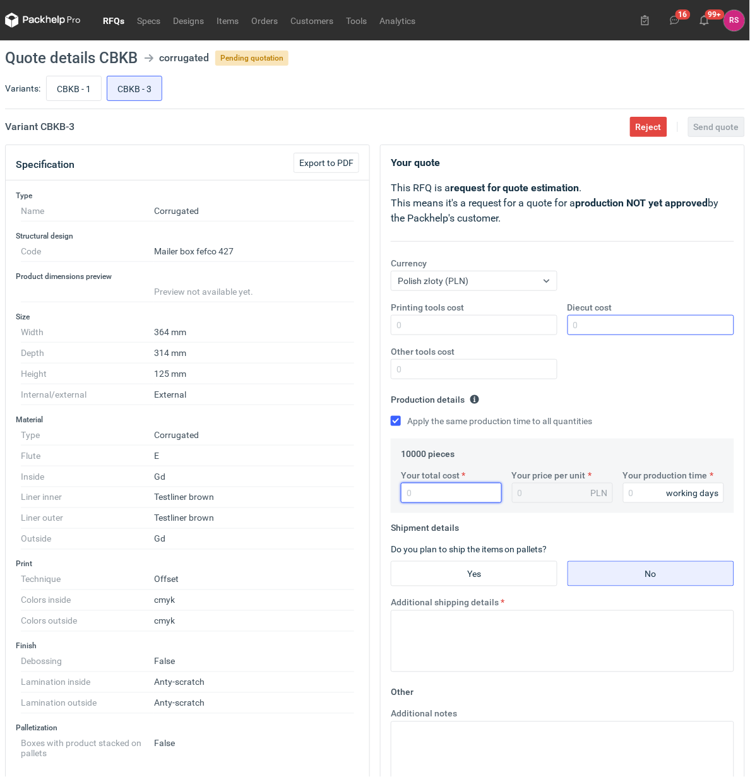
type input "1"
click at [445, 496] on input "1" at bounding box center [451, 493] width 101 height 20
drag, startPoint x: 421, startPoint y: 497, endPoint x: 360, endPoint y: 500, distance: 60.7
click at [360, 500] on div "Specification Export to PDF Type Name Corrugated Structural design Code Mailer …" at bounding box center [375, 617] width 750 height 947
type input "1"
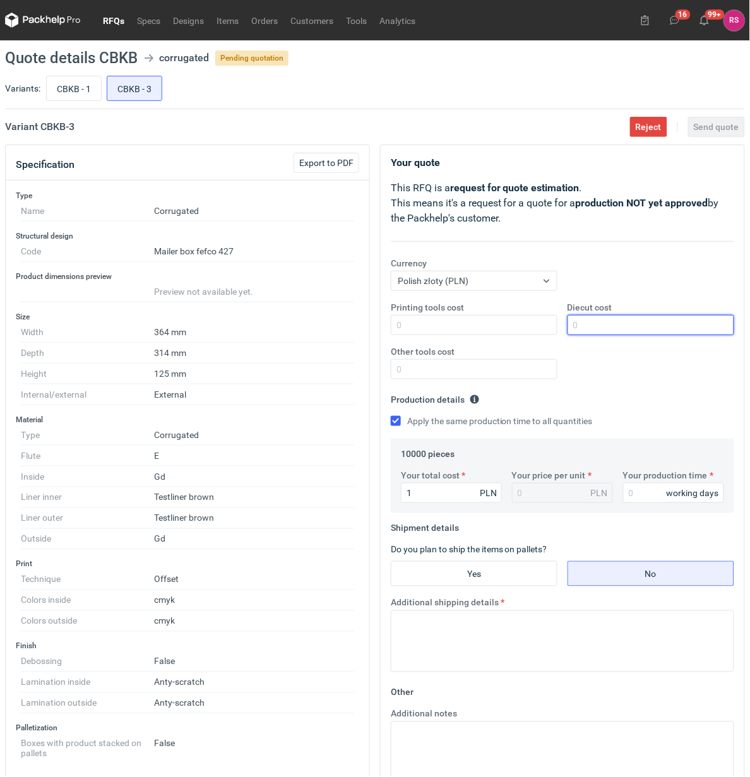
click at [626, 326] on input "Diecut cost" at bounding box center [650, 325] width 167 height 20
click at [612, 322] on input "Diecut cost" at bounding box center [650, 325] width 167 height 20
click at [601, 330] on input "Diecut cost" at bounding box center [650, 325] width 167 height 20
type input "1400"
click at [391, 416] on input "Apply the same production time to all quantities" at bounding box center [396, 421] width 10 height 10
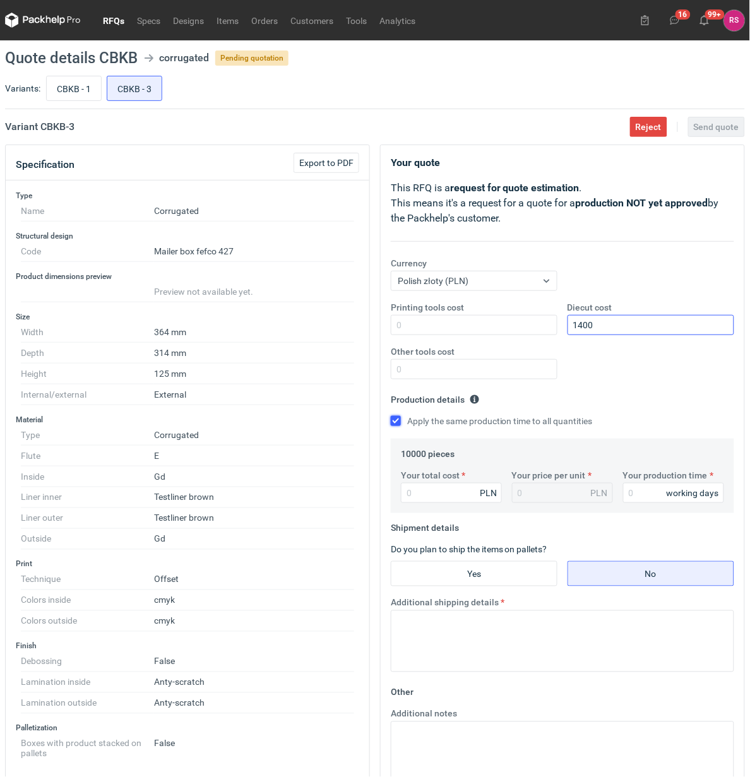
checkbox input "true"
type input "899"
type input "0.09"
type input "8990"
type input "0.9"
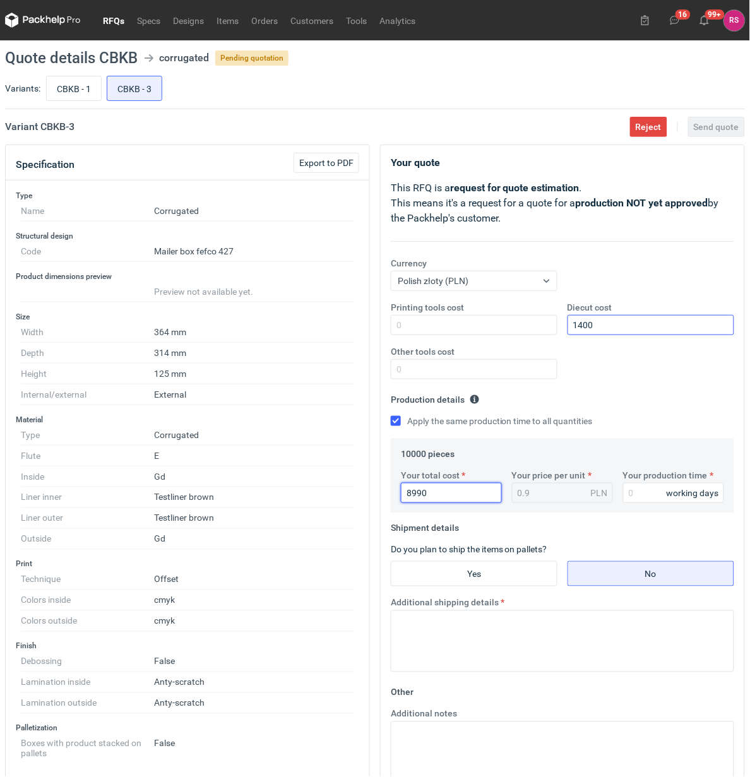
type input "89900"
type input "8.99"
type input "89900"
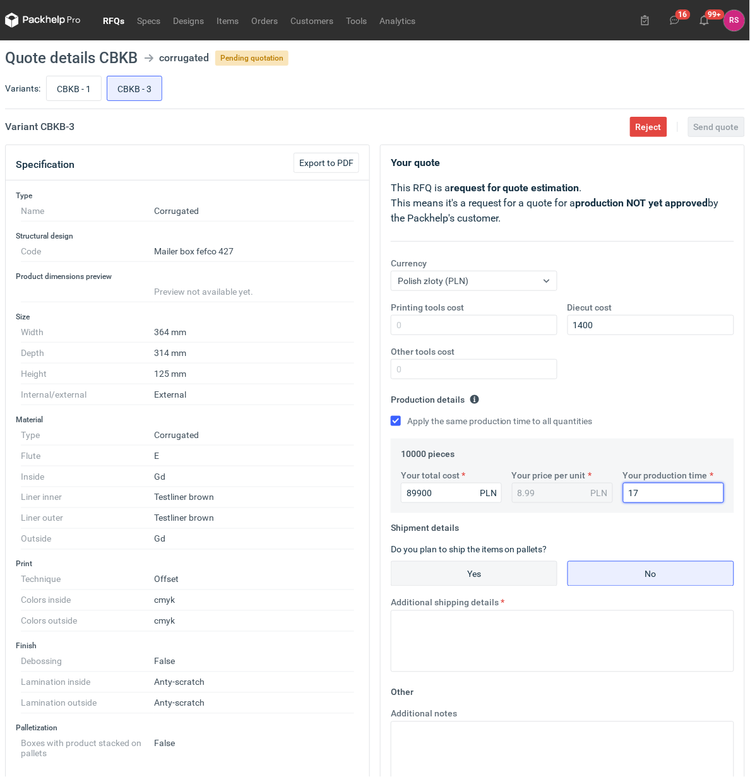
type input "17"
click at [489, 578] on input "Yes" at bounding box center [473, 574] width 165 height 24
radio input "true"
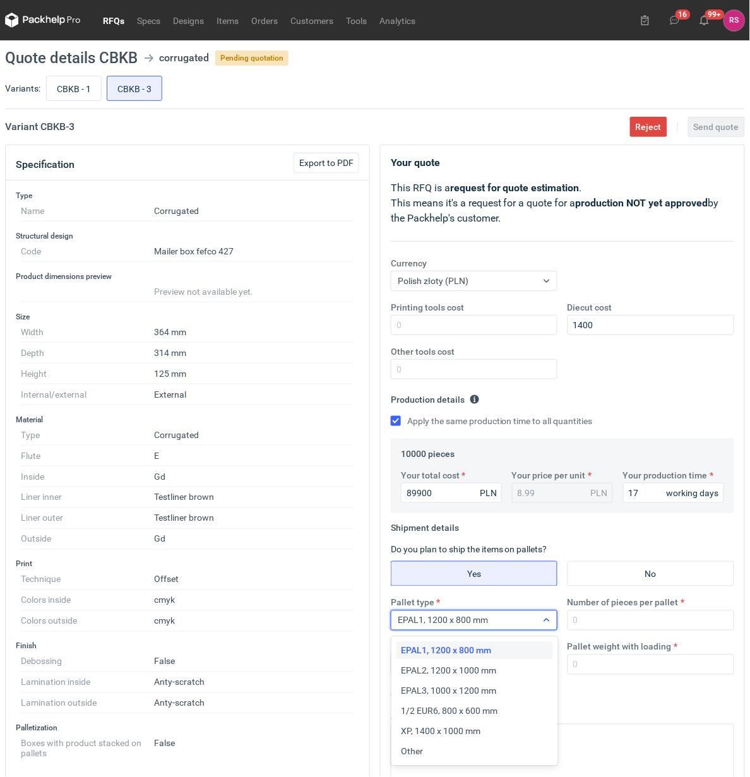
click at [534, 619] on div "EPAL1, 1200 x 800 mm" at bounding box center [463, 620] width 145 height 18
drag, startPoint x: 436, startPoint y: 746, endPoint x: 478, endPoint y: 721, distance: 49.2
click at [436, 748] on div "Other" at bounding box center [474, 751] width 146 height 13
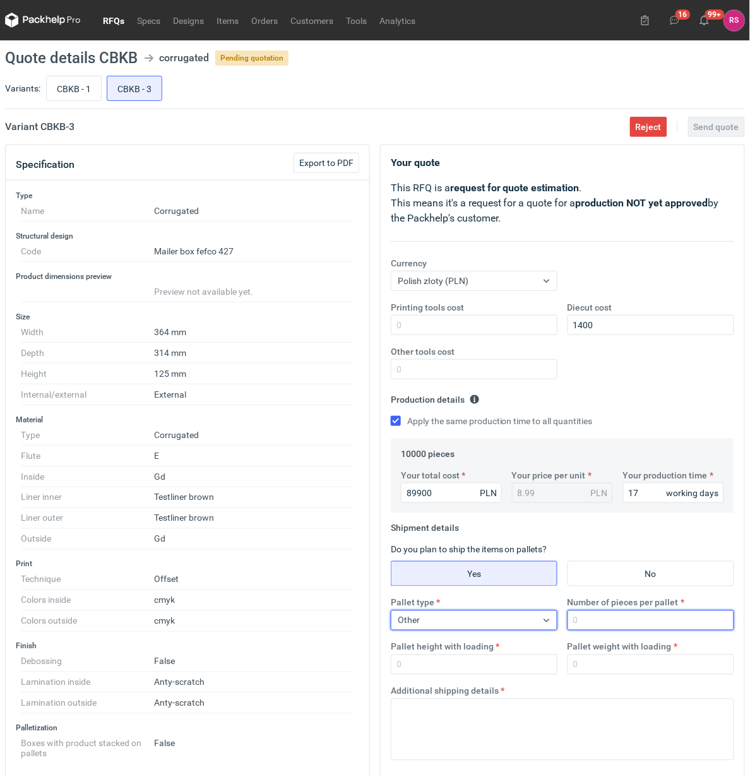
click at [614, 627] on input "Number of pieces per pallet" at bounding box center [650, 620] width 167 height 20
type input "1000"
type input "1800"
type input "350"
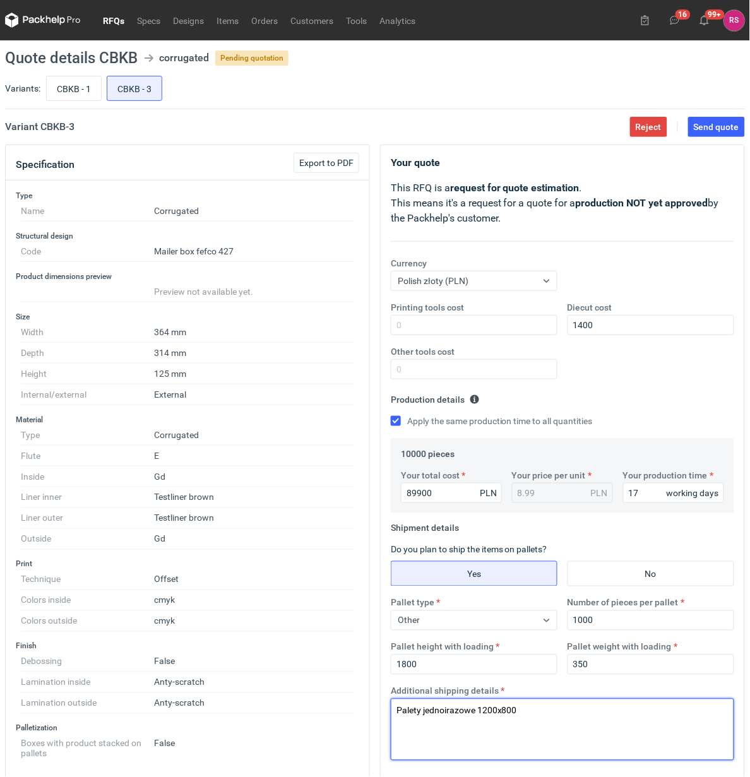
click at [445, 711] on textarea "Palety jednoirazowe 1200x800" at bounding box center [562, 729] width 343 height 62
click at [562, 720] on textarea "Palety jednorazowe 1200x800" at bounding box center [562, 729] width 343 height 62
drag, startPoint x: 508, startPoint y: 711, endPoint x: 546, endPoint y: 721, distance: 39.0
click at [509, 712] on textarea "Palety jednorazowe 1200x800" at bounding box center [562, 729] width 343 height 62
click at [606, 714] on textarea "Palety jednorazowe 1200x880" at bounding box center [562, 729] width 343 height 62
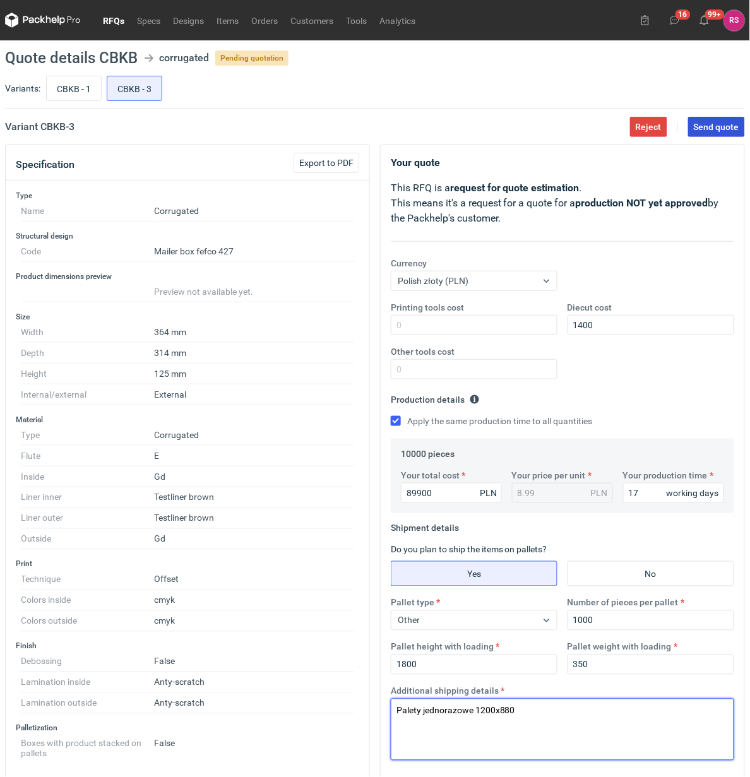
type textarea "Palety jednorazowe 1200x880"
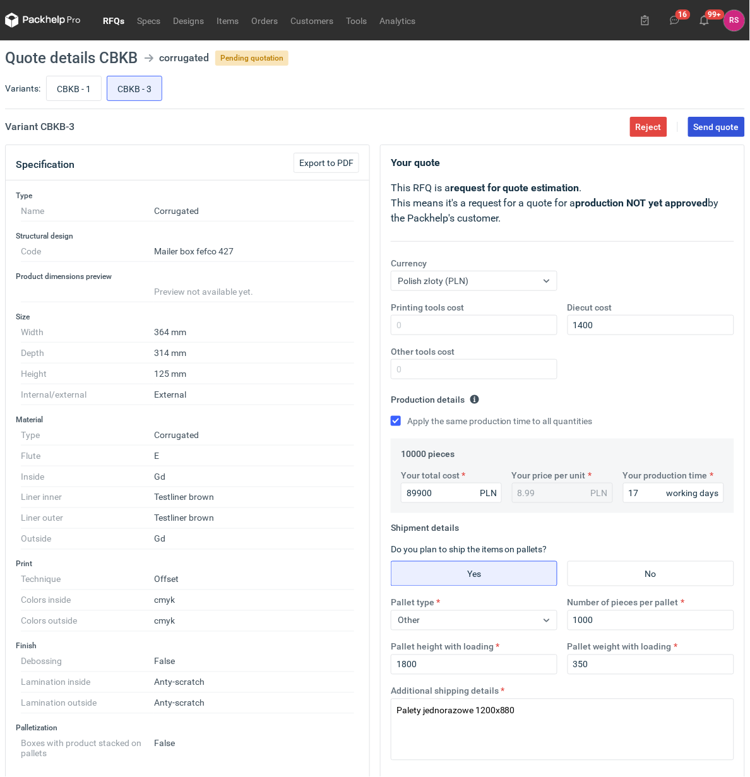
click at [714, 126] on span "Send quote" at bounding box center [715, 126] width 45 height 9
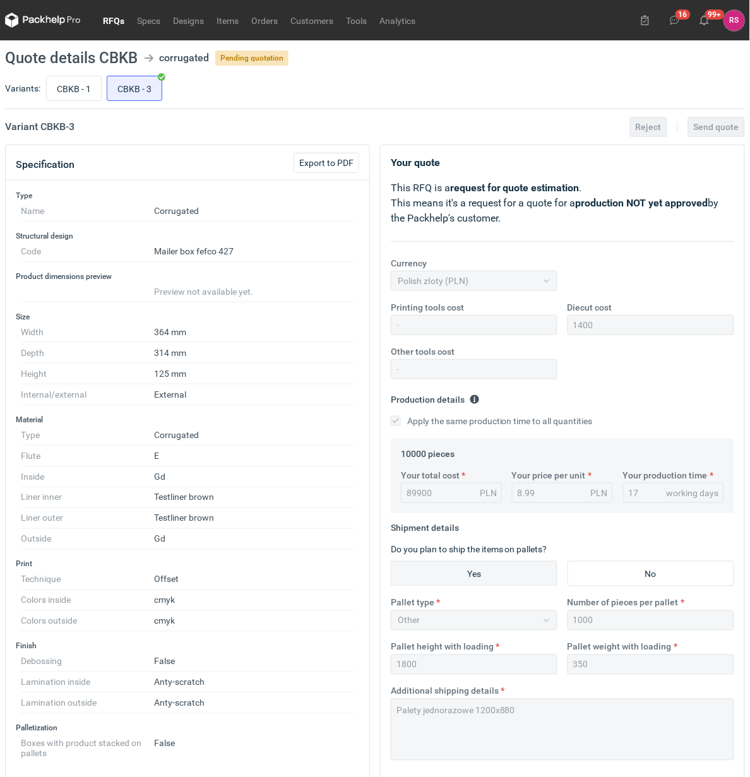
click at [115, 19] on link "RFQs" at bounding box center [114, 20] width 34 height 15
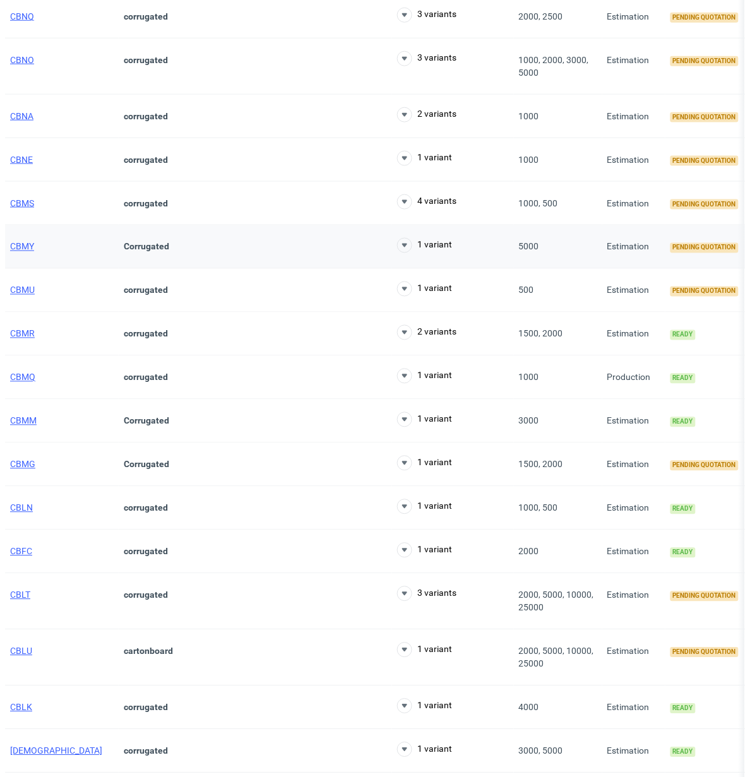
scroll to position [394, 0]
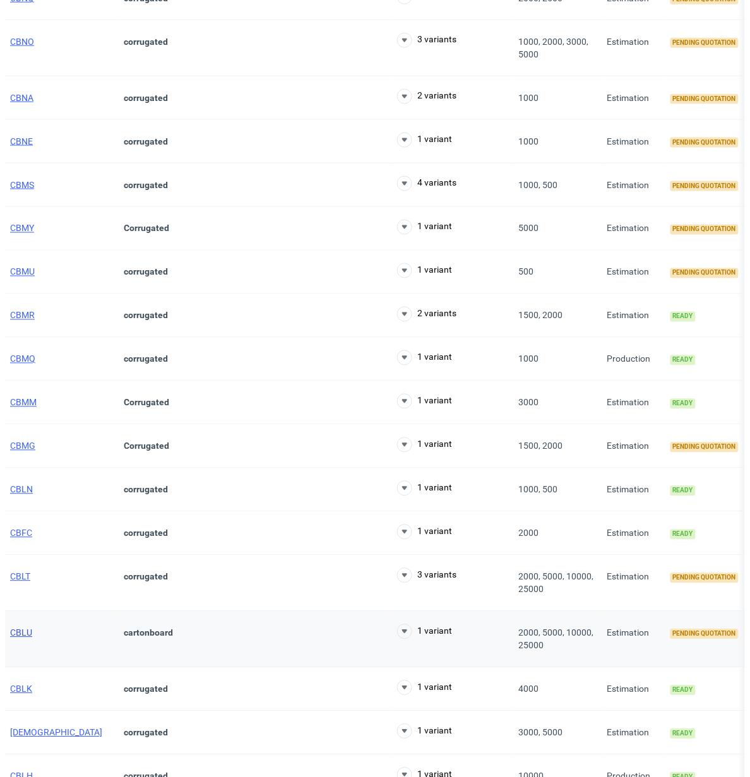
click at [16, 637] on span "CBLU" at bounding box center [21, 633] width 22 height 10
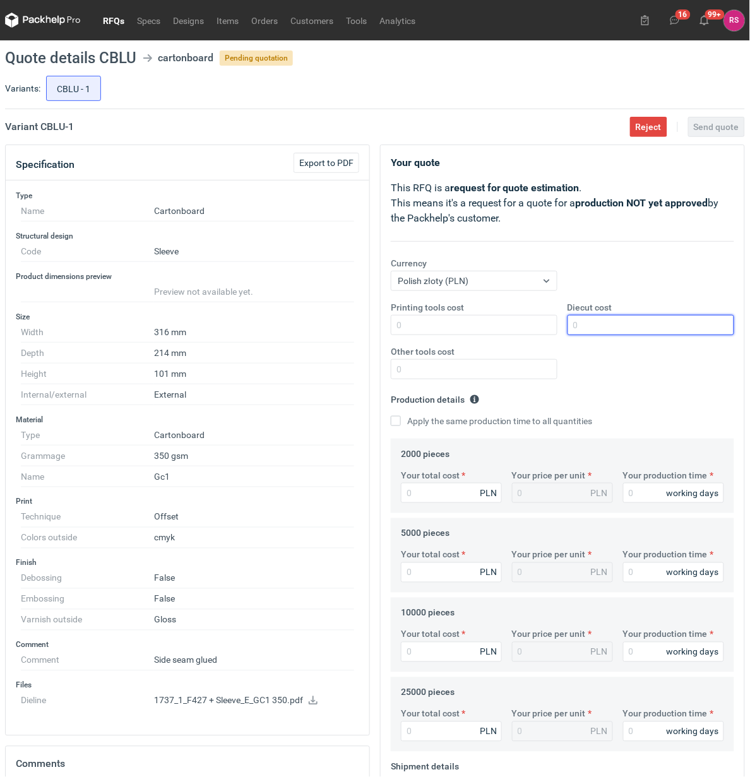
click at [639, 321] on input "Diecut cost" at bounding box center [650, 325] width 167 height 20
type input "850"
click at [391, 416] on input "Apply the same production time to all quantities" at bounding box center [396, 421] width 10 height 10
checkbox input "true"
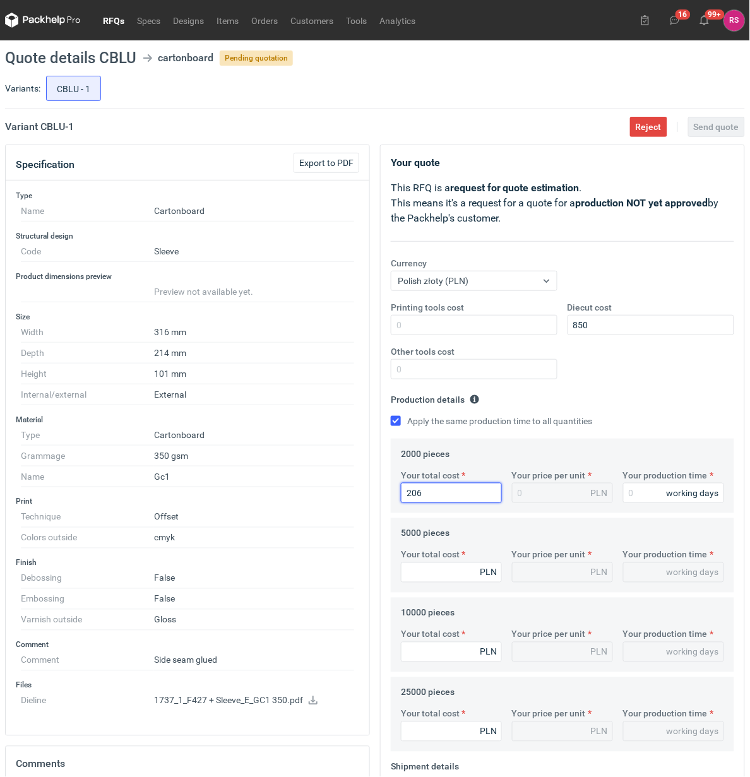
type input "2060"
type input "1.03"
drag, startPoint x: 461, startPoint y: 493, endPoint x: 353, endPoint y: 483, distance: 108.4
click at [353, 483] on div "Specification Export to PDF Type Name Cartonboard Structural design Code Sleeve…" at bounding box center [375, 636] width 750 height 984
type input "42"
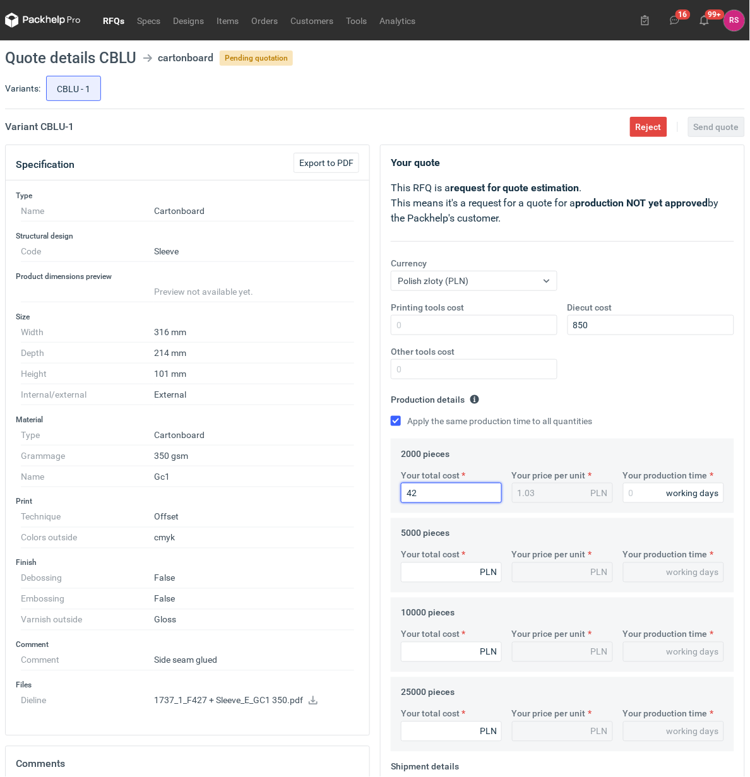
type input "0.02"
type input "4280"
type input "2.14"
type input "4280"
type input "1"
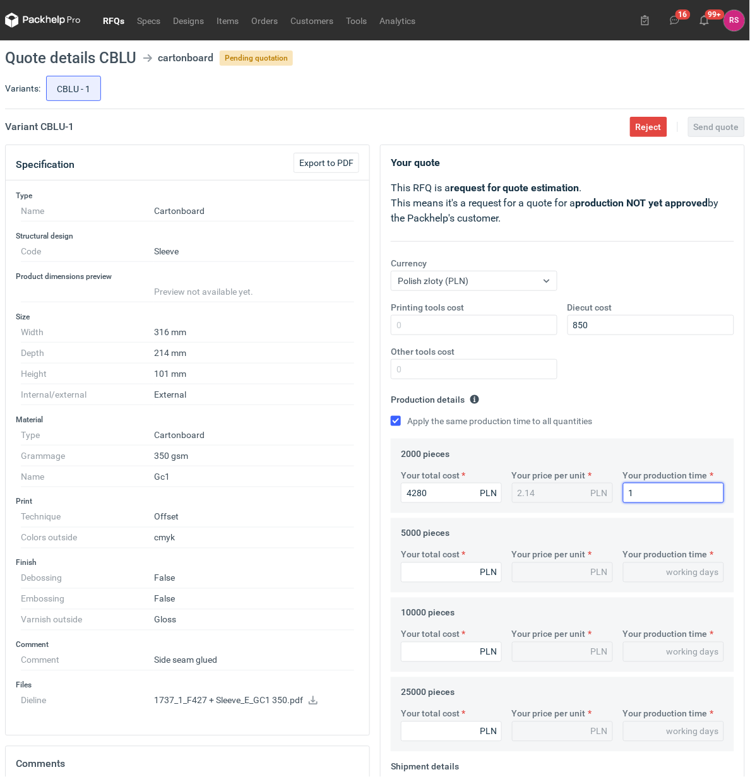
type input "1"
type input "15"
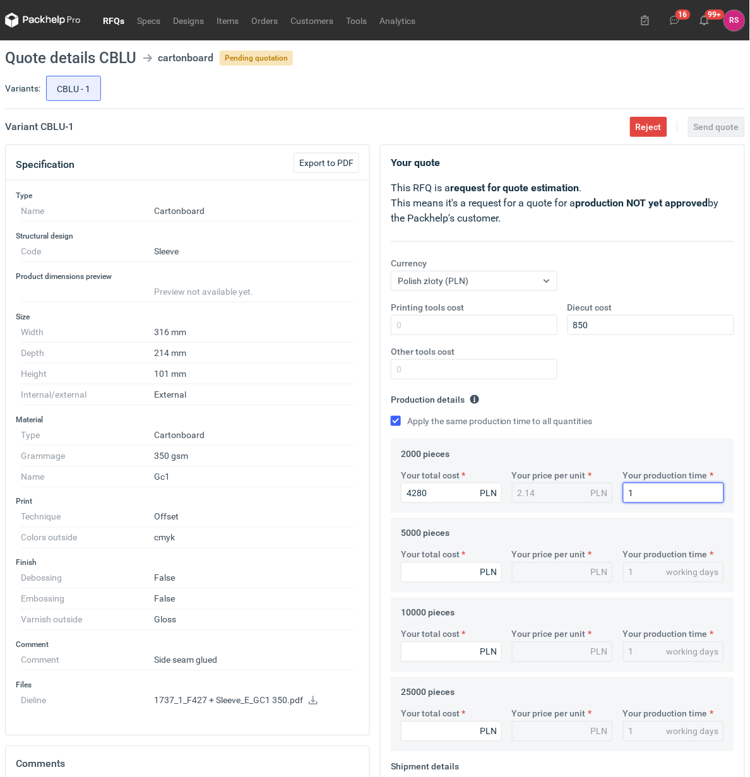
type input "15"
type input "6050"
type input "1.21"
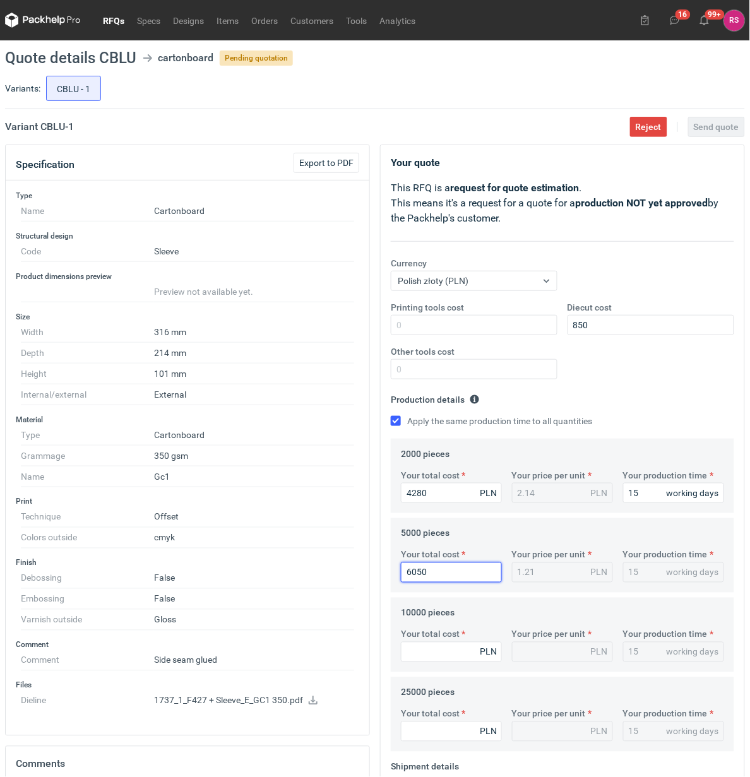
type input "6050"
type input "9200"
type input "0.92"
type input "9200"
click at [459, 727] on input "Your total cost" at bounding box center [451, 731] width 101 height 20
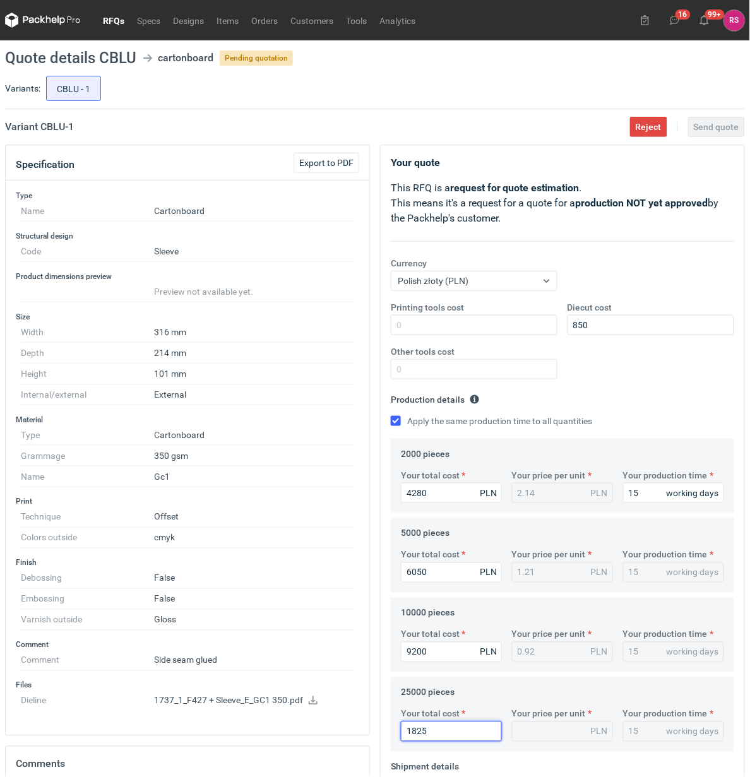
type input "18250"
type input "0.73"
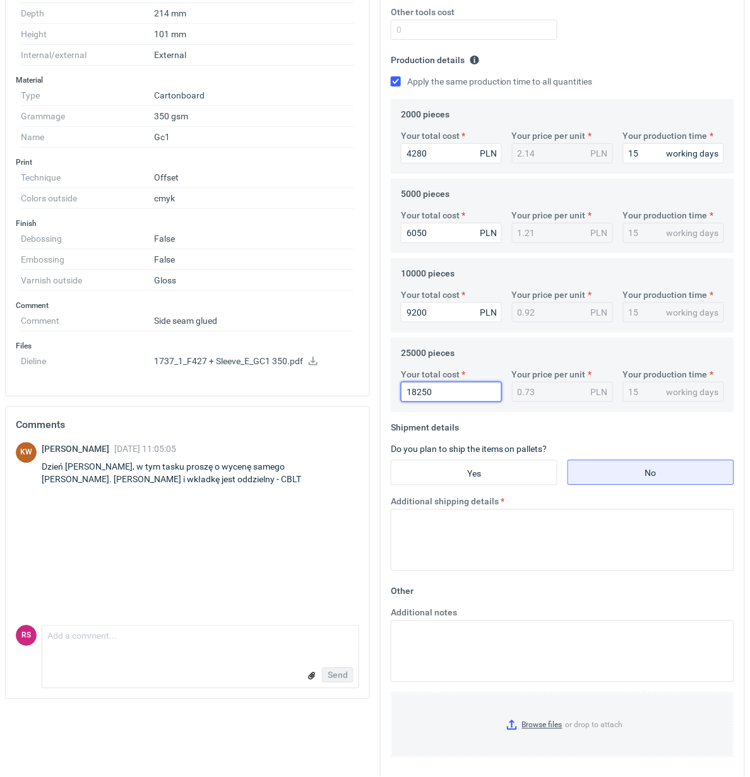
scroll to position [353, 0]
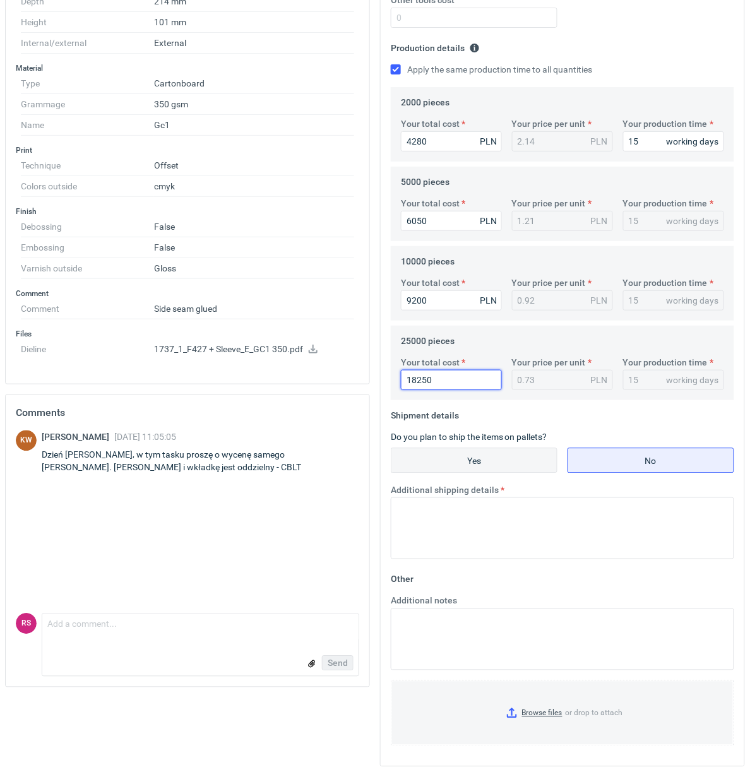
type input "18250"
click at [493, 456] on input "Yes" at bounding box center [473, 461] width 165 height 24
radio input "true"
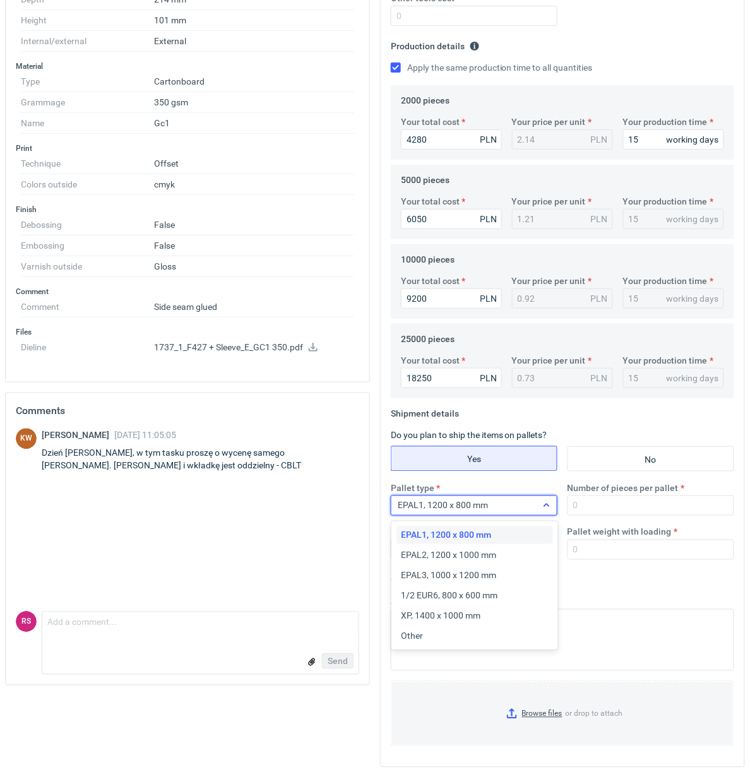
click at [548, 507] on icon at bounding box center [546, 505] width 10 height 10
drag, startPoint x: 418, startPoint y: 634, endPoint x: 551, endPoint y: 560, distance: 152.0
click at [420, 633] on span "Other" at bounding box center [412, 636] width 22 height 13
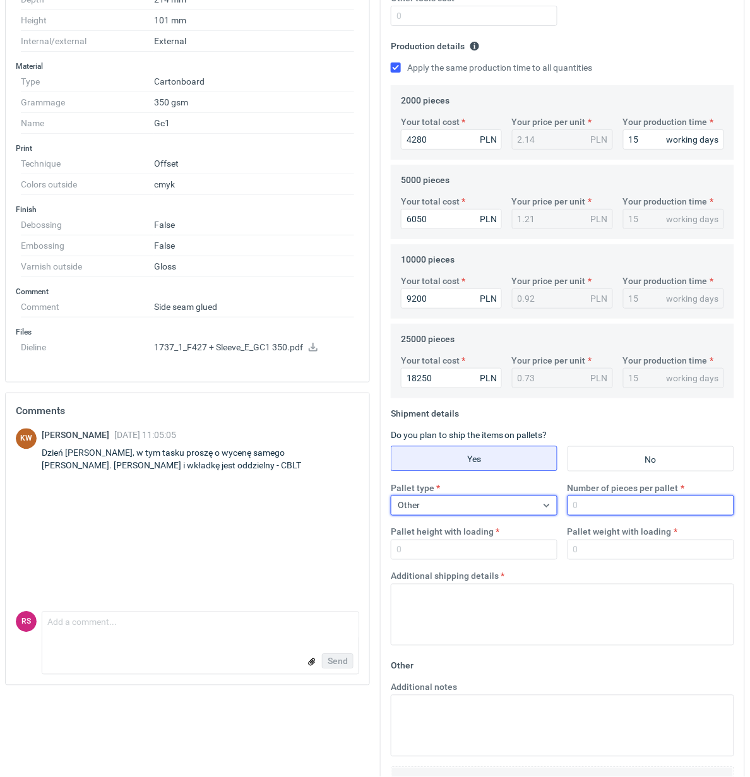
click at [622, 511] on input "Number of pieces per pallet" at bounding box center [650, 505] width 167 height 20
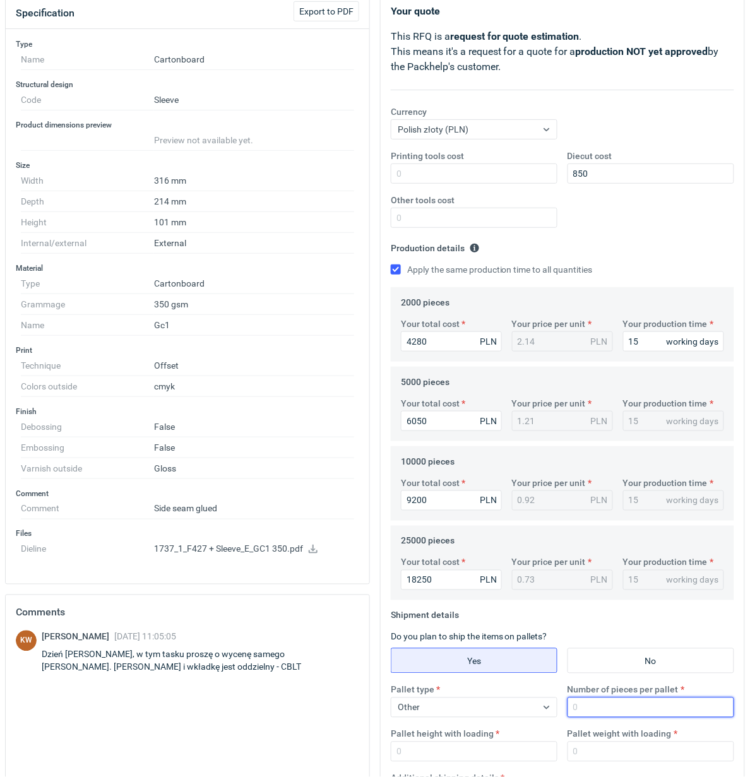
scroll to position [442, 0]
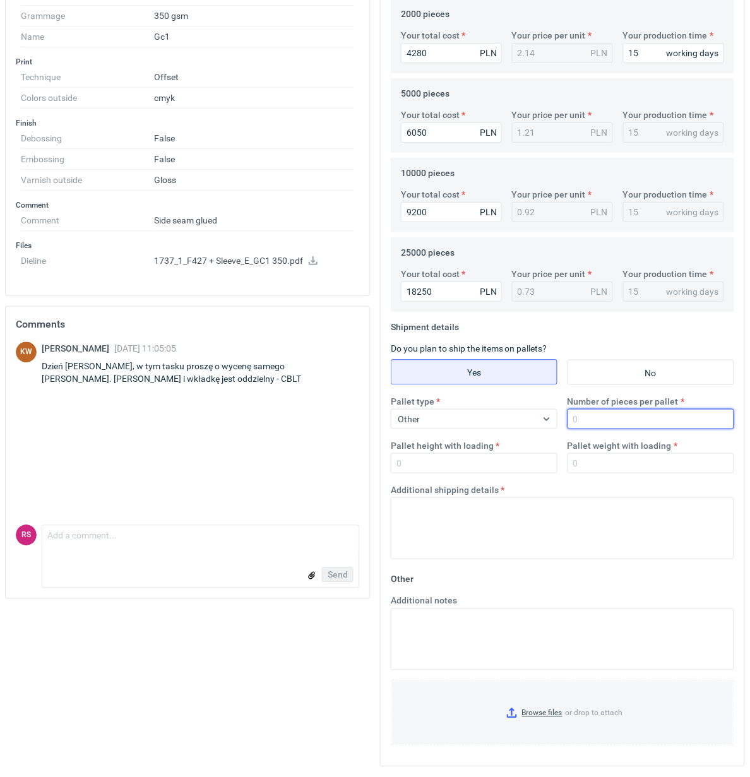
click at [620, 420] on input "Number of pieces per pallet" at bounding box center [650, 419] width 167 height 20
click at [653, 420] on input "Number of pieces per pallet" at bounding box center [650, 419] width 167 height 20
type input "3600"
type input "1800"
type input "300"
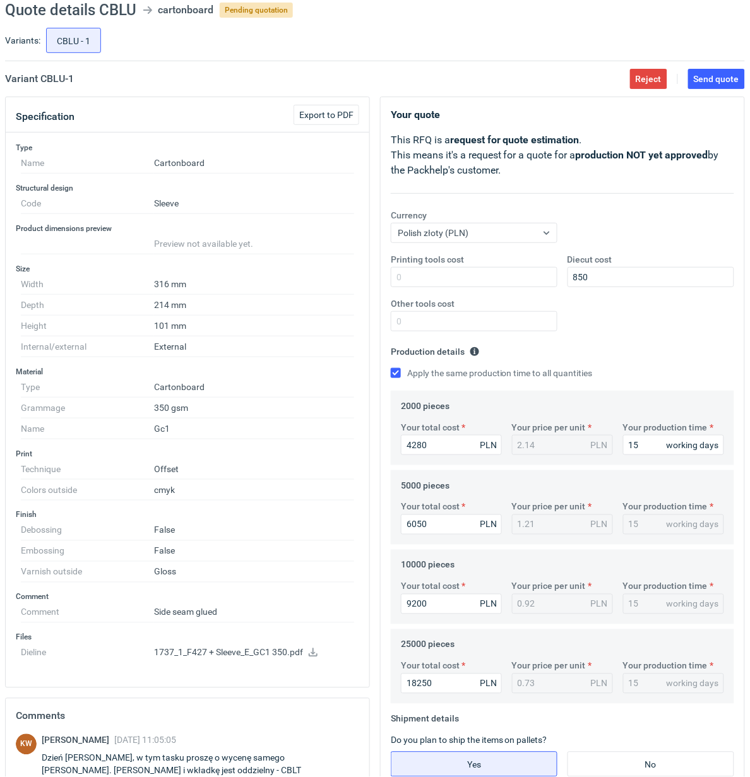
scroll to position [47, 0]
type textarea "Palety jednorazowe 1200x800"
click at [717, 80] on span "Send quote" at bounding box center [715, 79] width 45 height 9
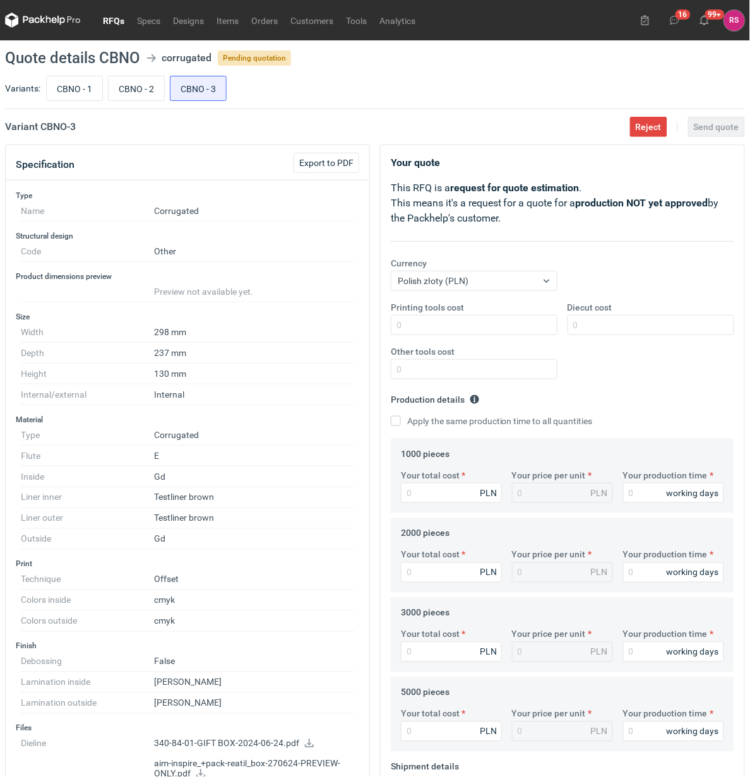
click at [117, 20] on link "RFQs" at bounding box center [114, 20] width 34 height 15
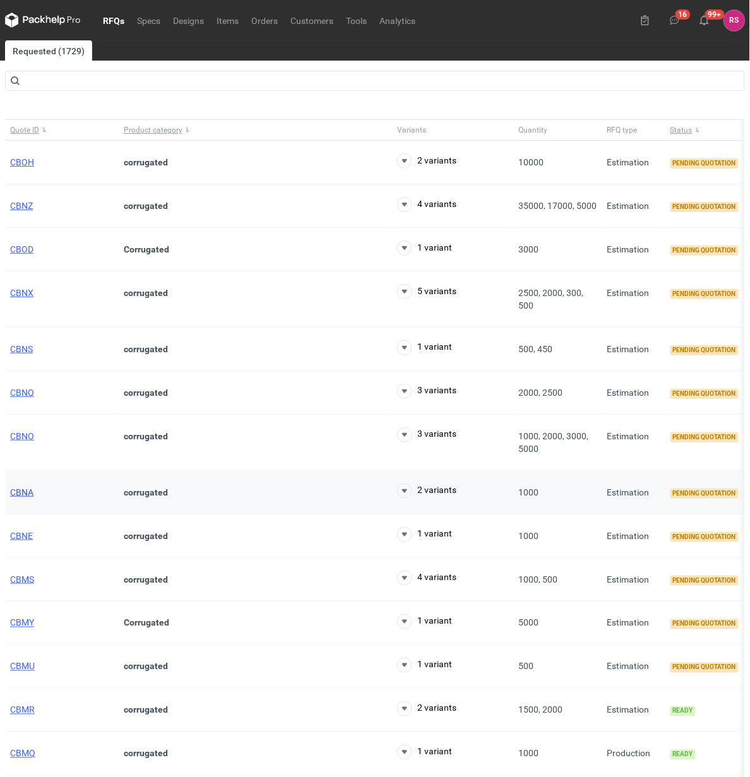
click at [25, 493] on span "CBNA" at bounding box center [21, 492] width 23 height 10
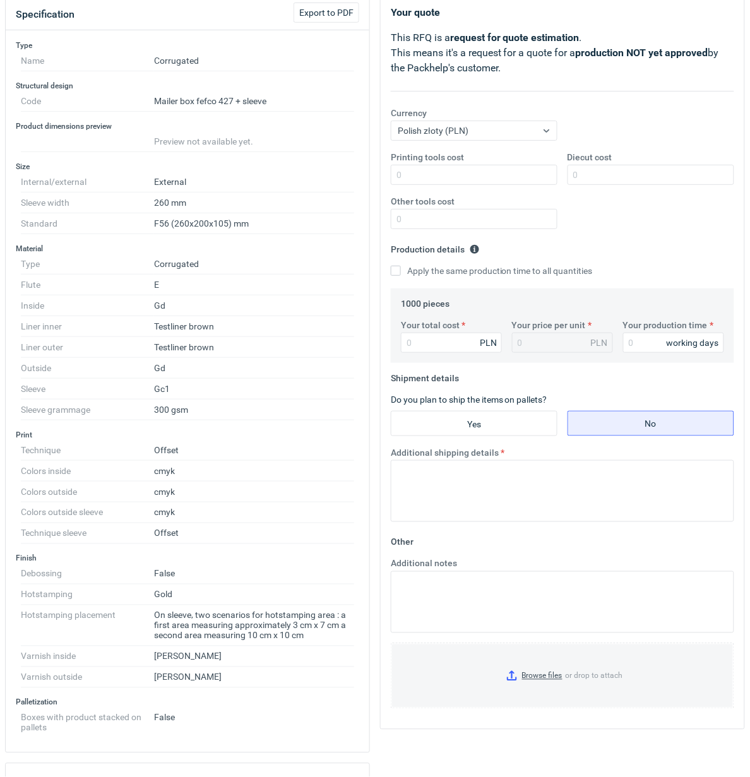
scroll to position [158, 0]
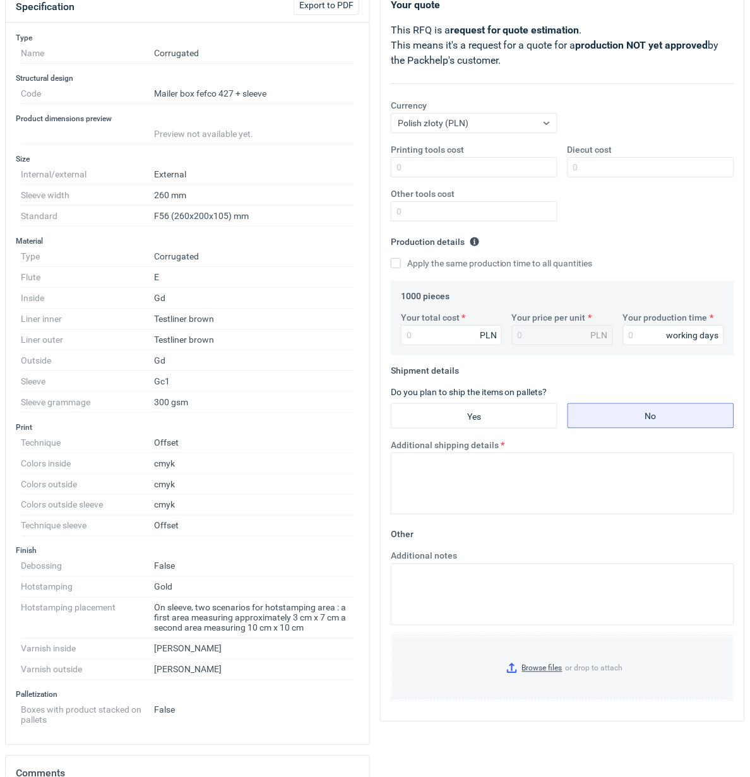
click at [101, 347] on dt "Liner outer" at bounding box center [87, 339] width 133 height 21
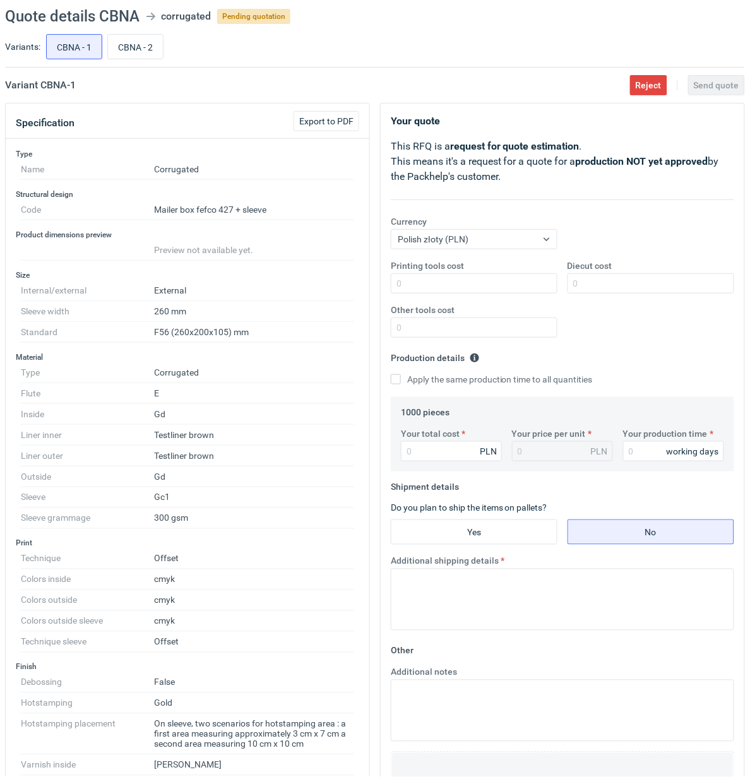
scroll to position [0, 0]
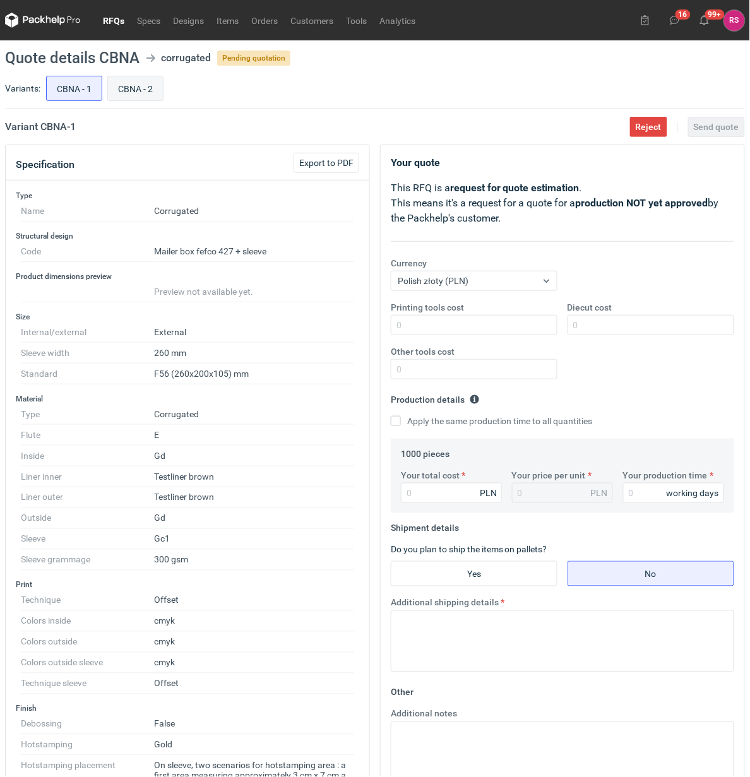
click at [133, 91] on input "CBNA - 2" at bounding box center [135, 88] width 55 height 24
radio input "true"
